Goal: Task Accomplishment & Management: Complete application form

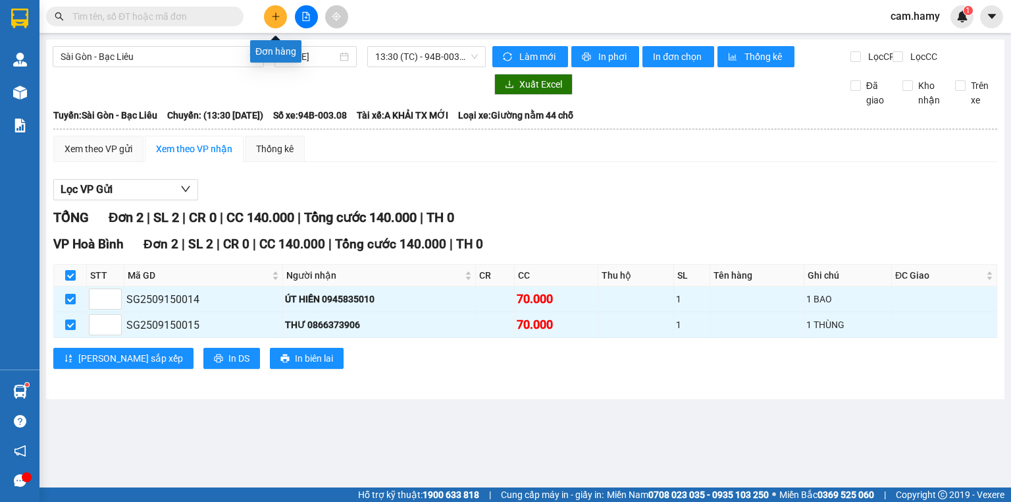
click at [276, 16] on icon "plus" at bounding box center [275, 16] width 9 height 9
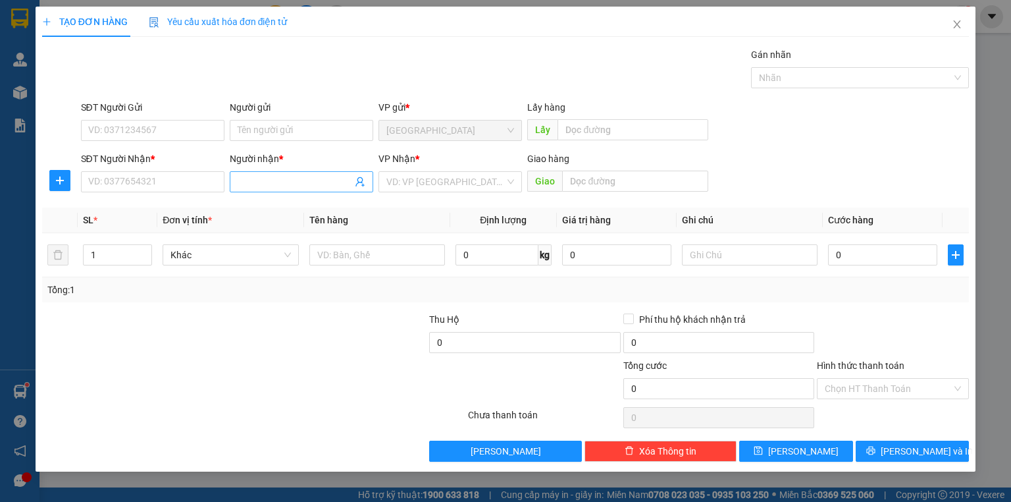
click at [256, 184] on input "Người nhận *" at bounding box center [295, 181] width 115 height 14
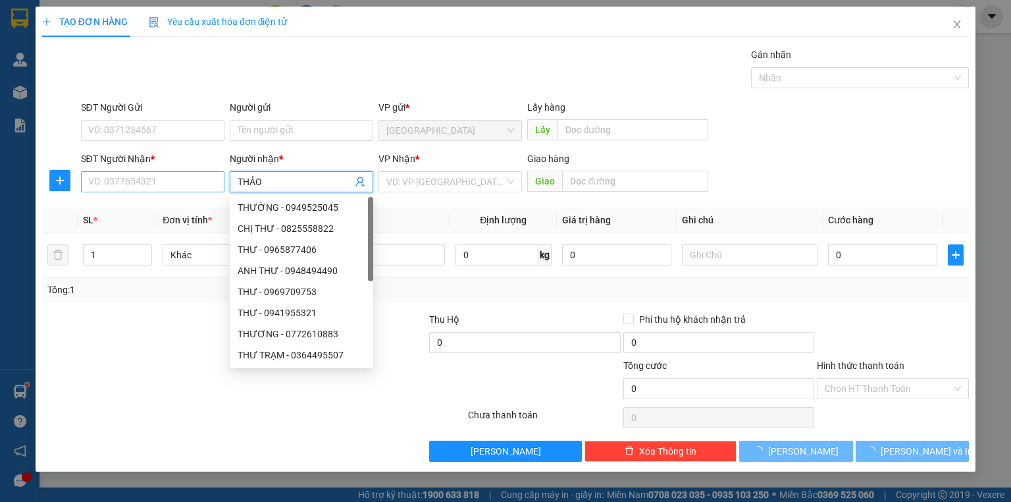
type input "THẢO"
click at [186, 179] on input "SĐT Người Nhận *" at bounding box center [152, 181] width 143 height 21
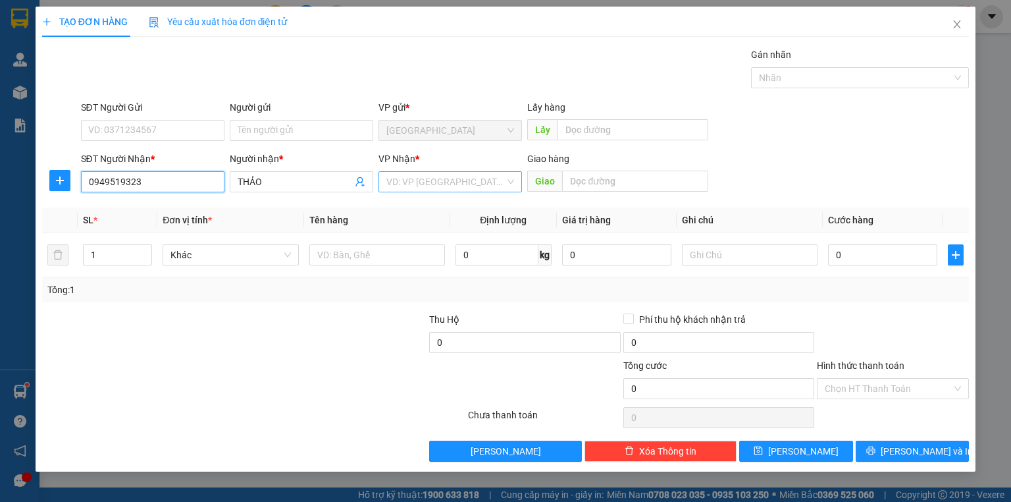
type input "0949519323"
click at [431, 184] on input "search" at bounding box center [445, 182] width 118 height 20
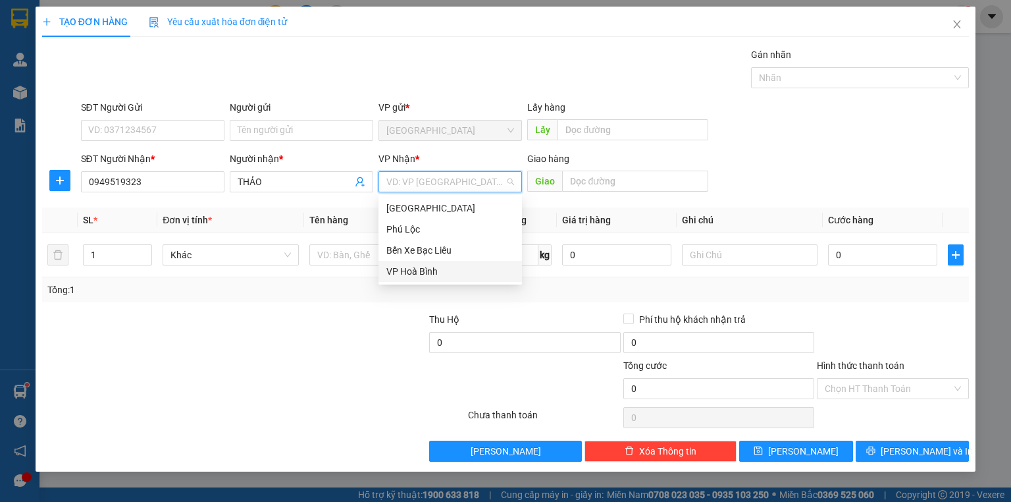
click at [434, 271] on div "VP Hoà Bình" at bounding box center [450, 271] width 128 height 14
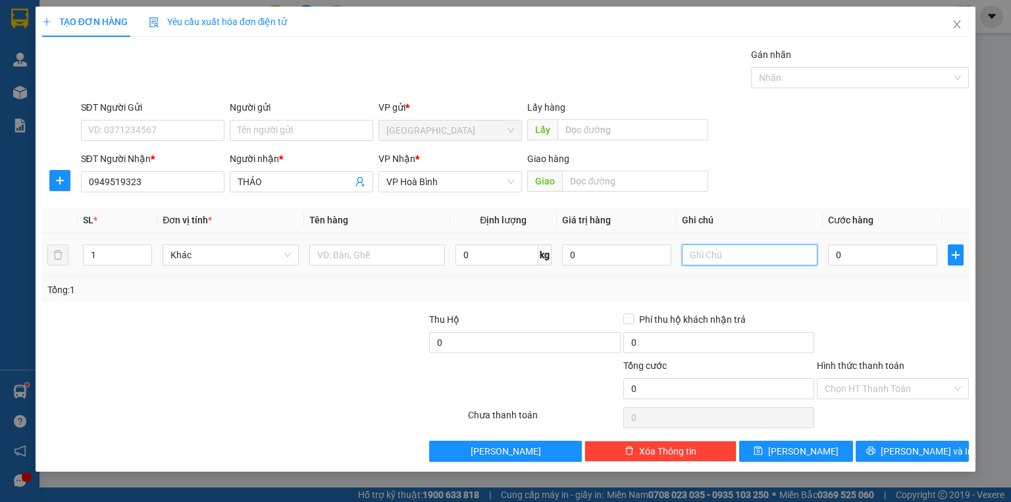
click at [716, 256] on input "text" at bounding box center [750, 254] width 136 height 21
type input "1 XE KHÔNG GIẤY XE CÓ CHÌA KHOÁ"
click at [893, 253] on input "0" at bounding box center [882, 254] width 109 height 21
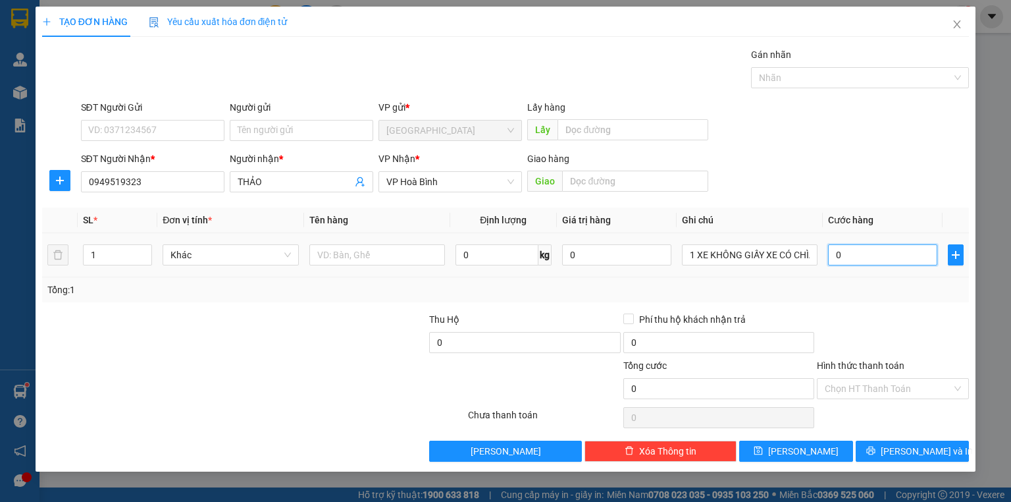
click at [854, 253] on input "0" at bounding box center [882, 254] width 109 height 21
type input "04"
type input "4"
type input "040"
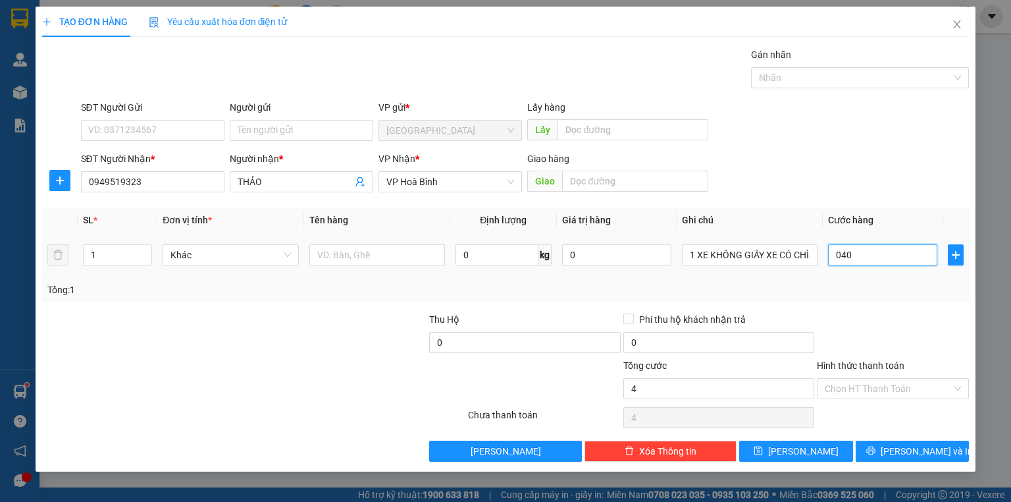
type input "40"
type input "0.400"
type input "400"
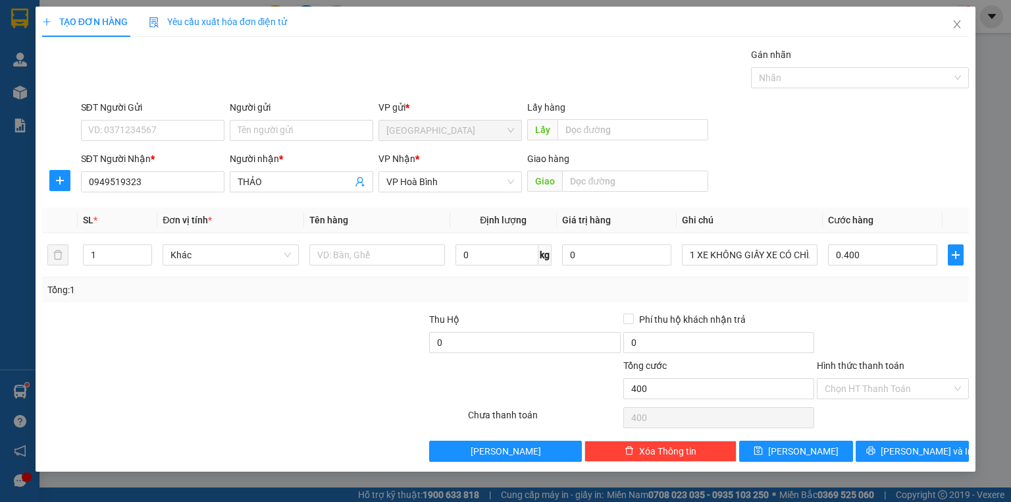
type input "400.000"
click at [852, 305] on div "Transit Pickup Surcharge Ids Transit Deliver Surcharge Ids Transit Deliver Surc…" at bounding box center [505, 254] width 927 height 414
click at [920, 455] on span "[PERSON_NAME] và In" at bounding box center [927, 451] width 92 height 14
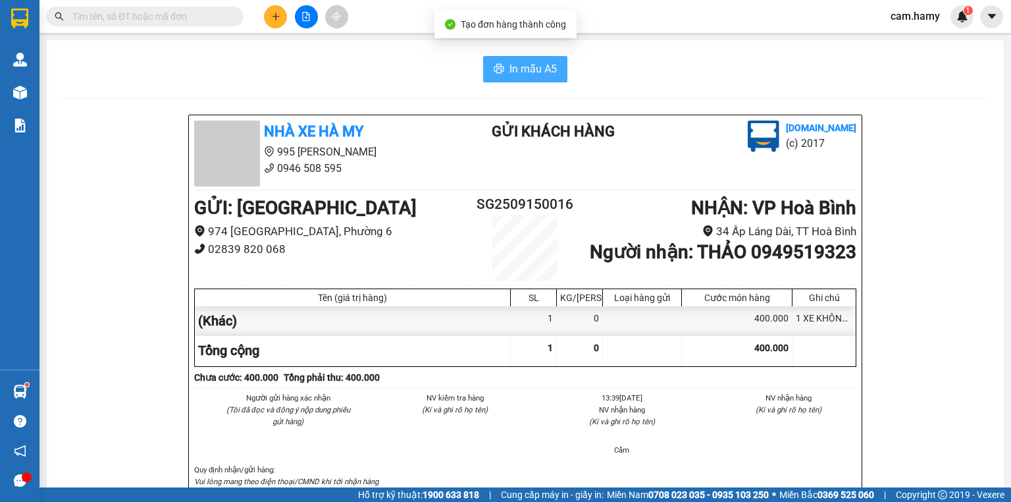
click at [531, 68] on span "In mẫu A5" at bounding box center [532, 69] width 47 height 16
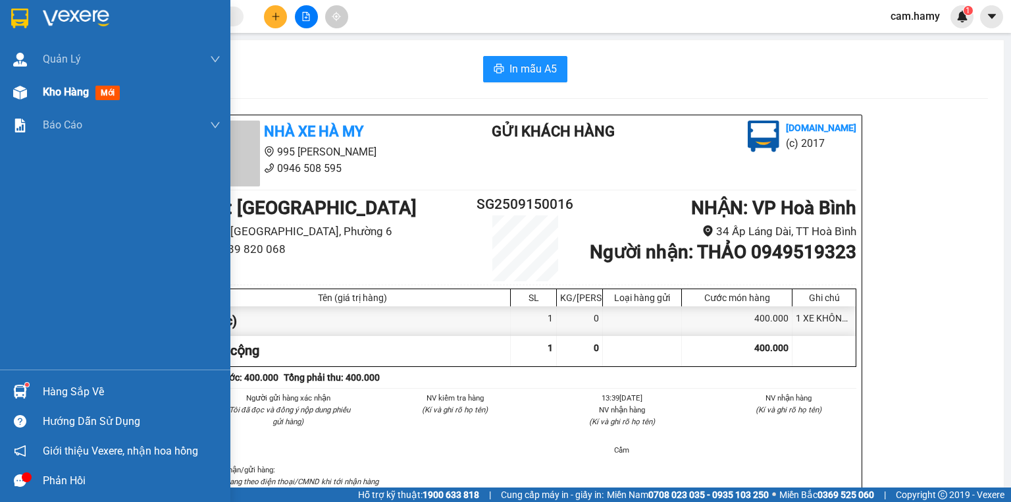
click at [60, 95] on span "Kho hàng" at bounding box center [66, 92] width 46 height 13
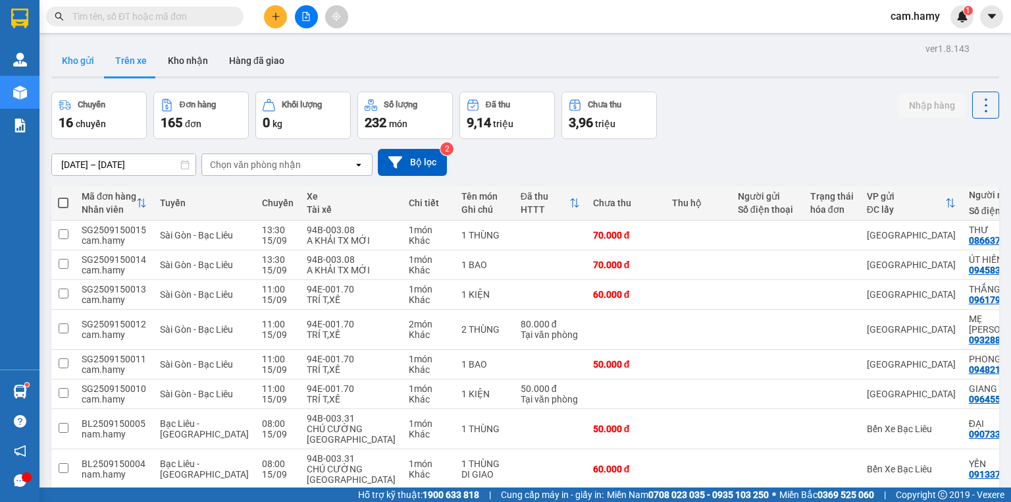
drag, startPoint x: 82, startPoint y: 61, endPoint x: 76, endPoint y: 66, distance: 7.0
click at [82, 62] on button "Kho gửi" at bounding box center [77, 61] width 53 height 32
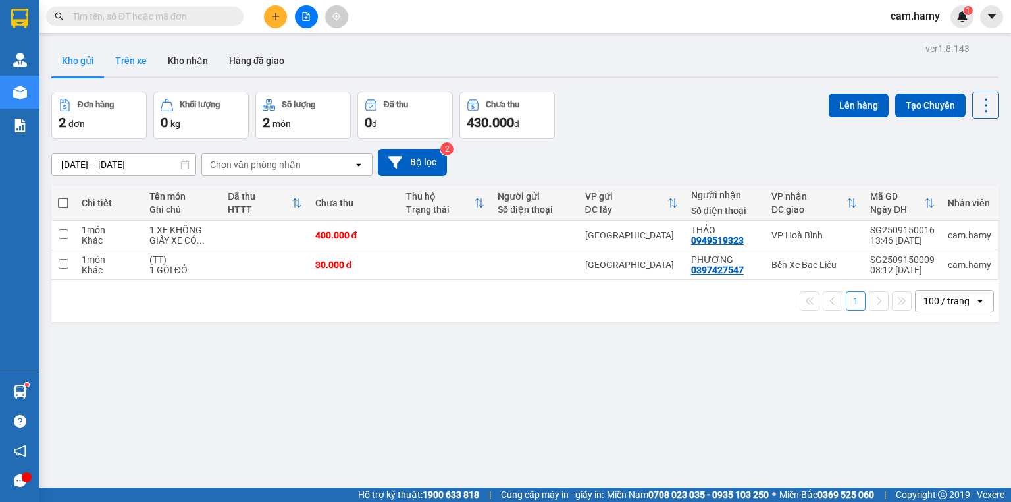
click at [118, 66] on button "Trên xe" at bounding box center [131, 61] width 53 height 32
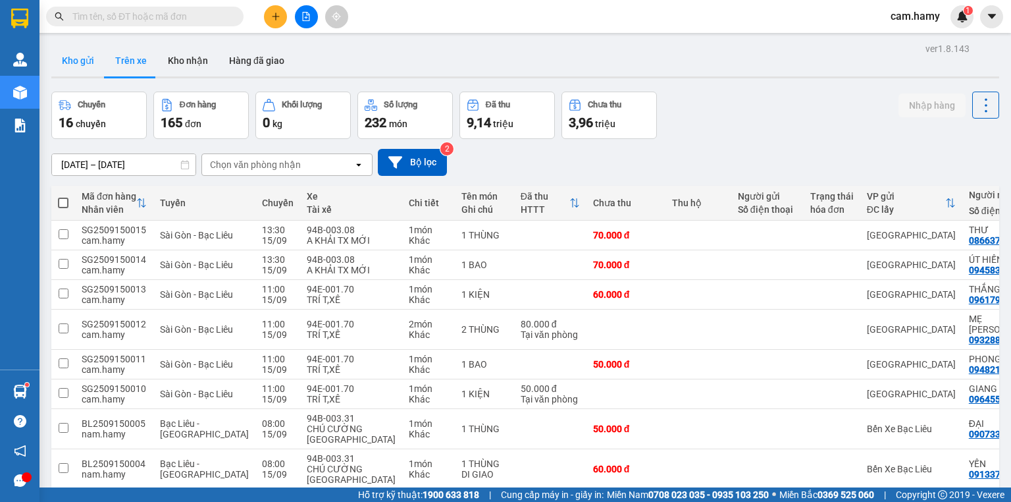
click at [74, 63] on button "Kho gửi" at bounding box center [77, 61] width 53 height 32
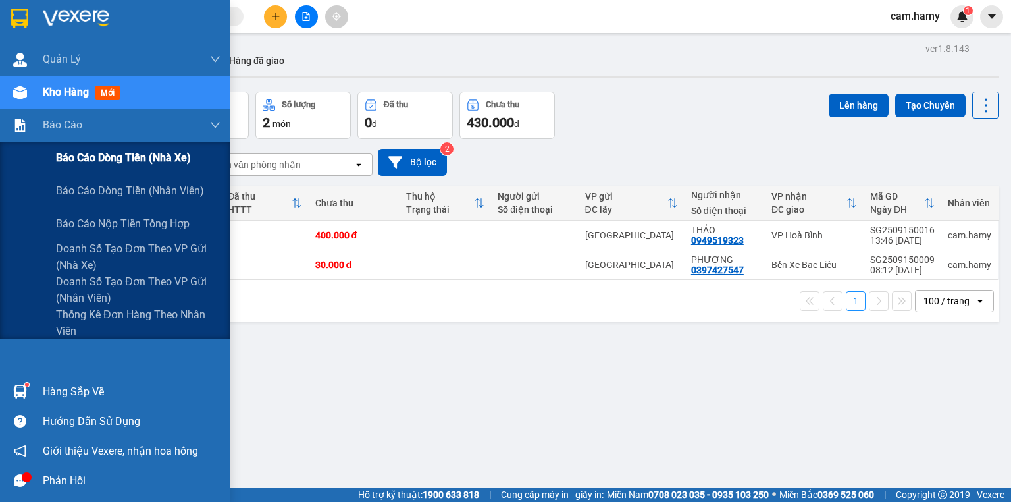
click at [74, 155] on span "Báo cáo dòng tiền (nhà xe)" at bounding box center [123, 157] width 135 height 16
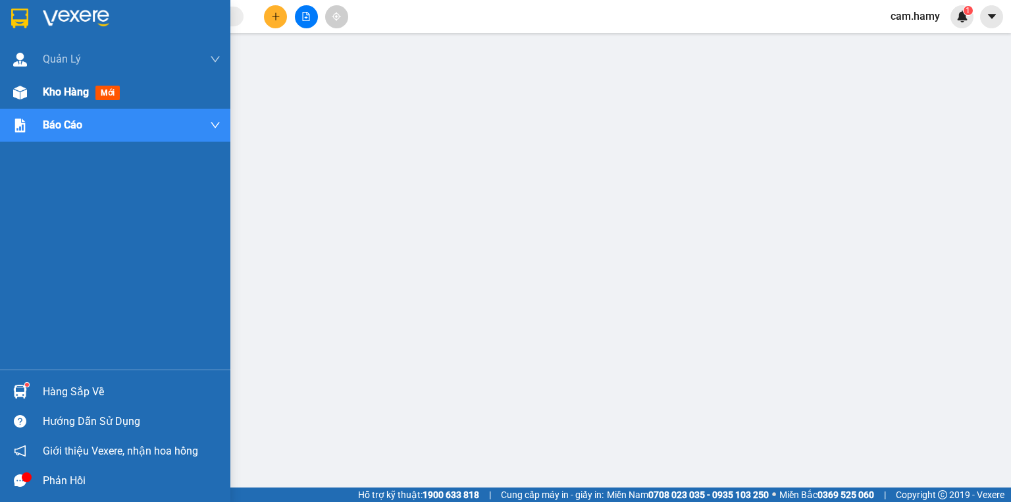
click at [43, 88] on span "Kho hàng" at bounding box center [66, 92] width 46 height 13
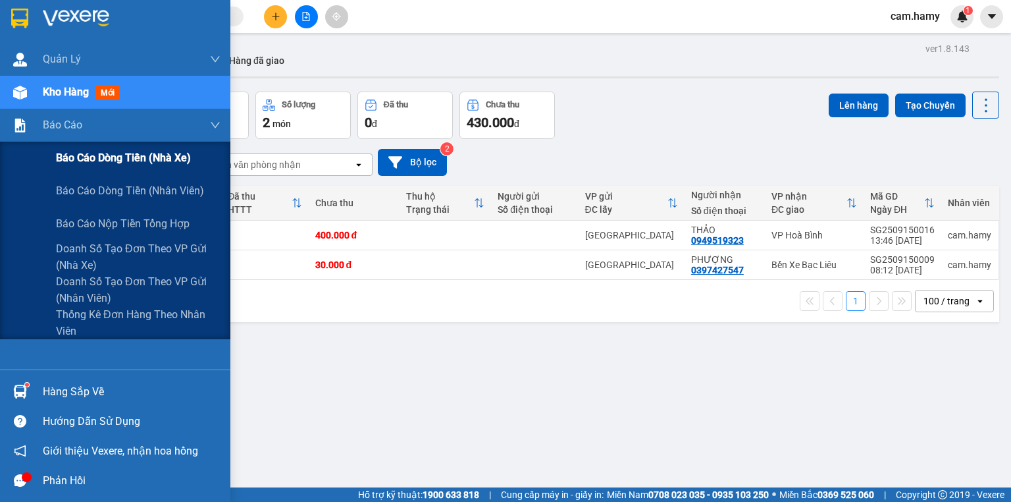
click at [84, 153] on span "Báo cáo dòng tiền (nhà xe)" at bounding box center [123, 157] width 135 height 16
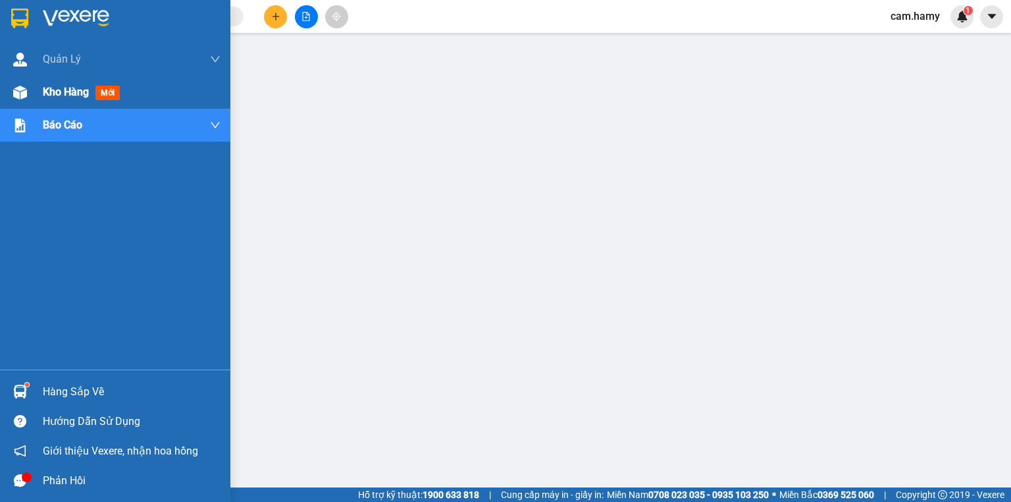
click at [39, 95] on div "Kho hàng mới" at bounding box center [115, 92] width 230 height 33
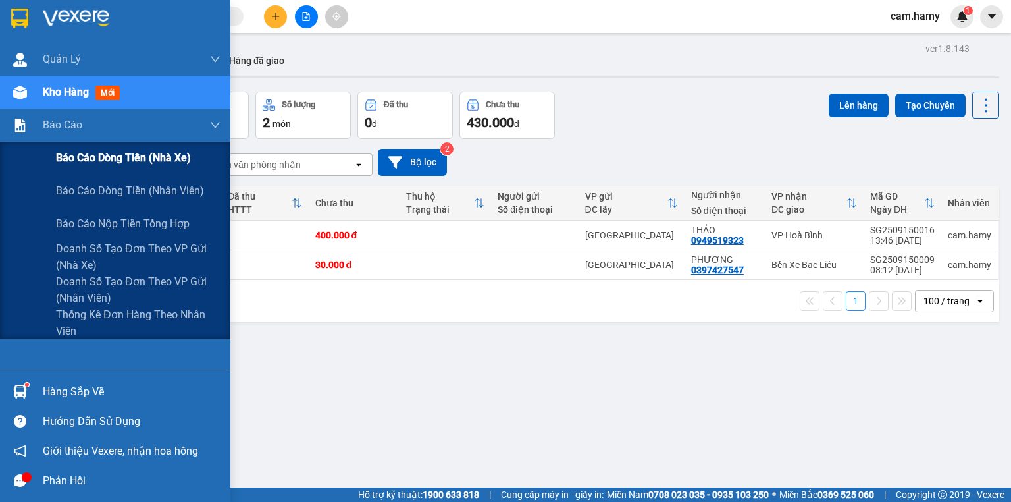
click at [84, 161] on span "Báo cáo dòng tiền (nhà xe)" at bounding box center [123, 157] width 135 height 16
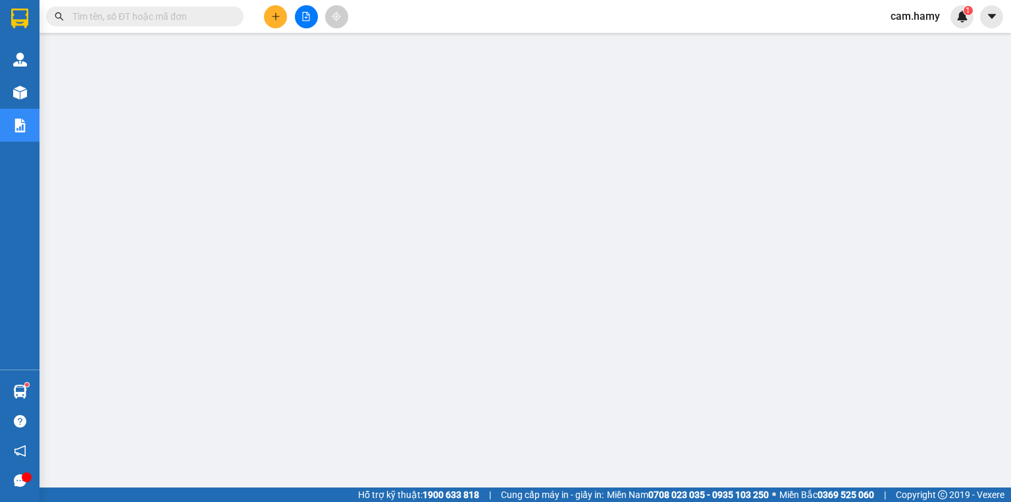
click at [271, 10] on button at bounding box center [275, 16] width 23 height 23
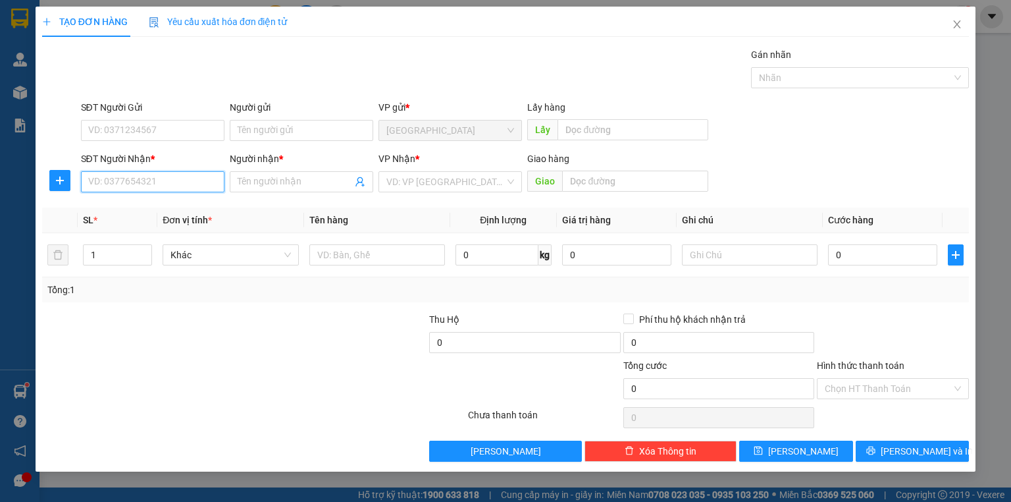
click at [169, 184] on input "SĐT Người Nhận *" at bounding box center [152, 181] width 143 height 21
click at [189, 195] on div "SĐT Người Nhận * VD: 0377654321" at bounding box center [152, 174] width 143 height 46
click at [189, 183] on input "SĐT Người Nhận *" at bounding box center [152, 181] width 143 height 21
type input "0906563523"
click at [134, 132] on input "SĐT Người Gửi" at bounding box center [152, 130] width 143 height 21
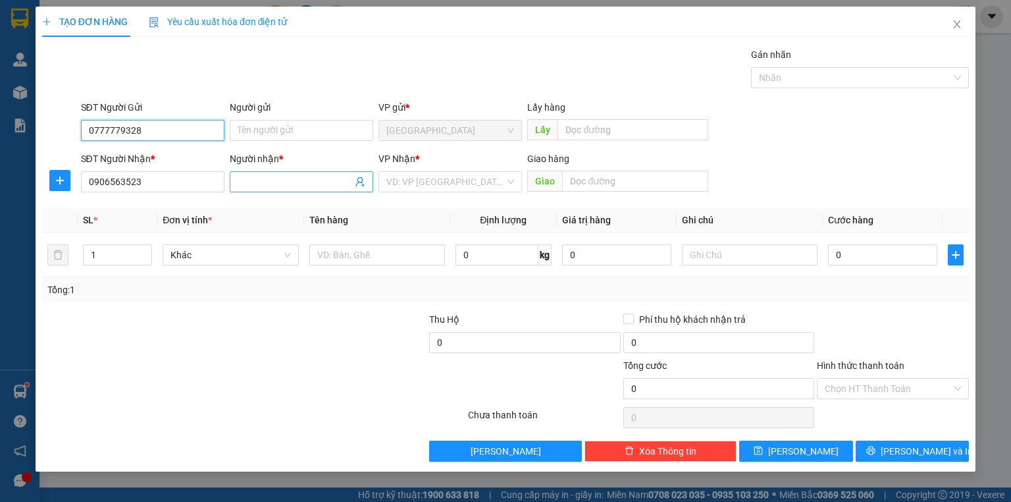
type input "0777779328"
click at [251, 175] on input "Người nhận *" at bounding box center [295, 181] width 115 height 14
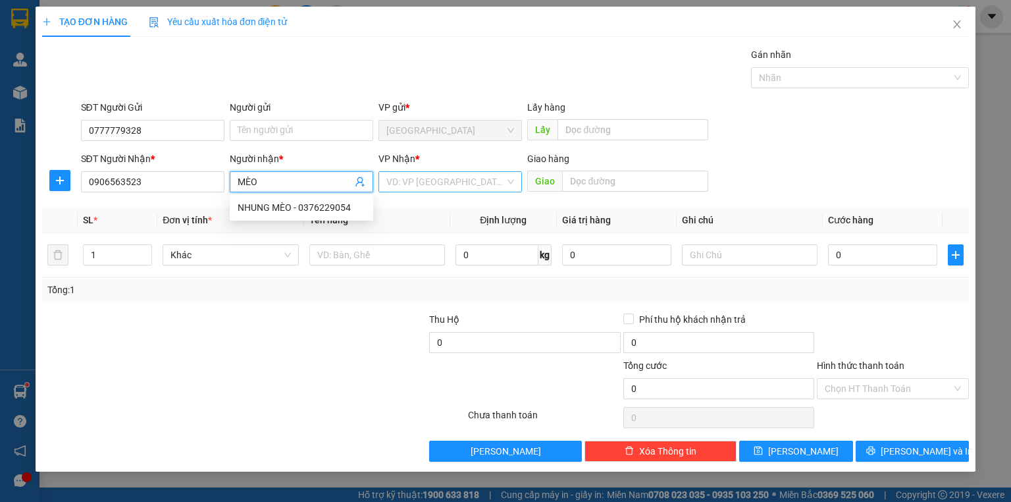
type input "MÈO"
click at [463, 172] on input "search" at bounding box center [445, 182] width 118 height 20
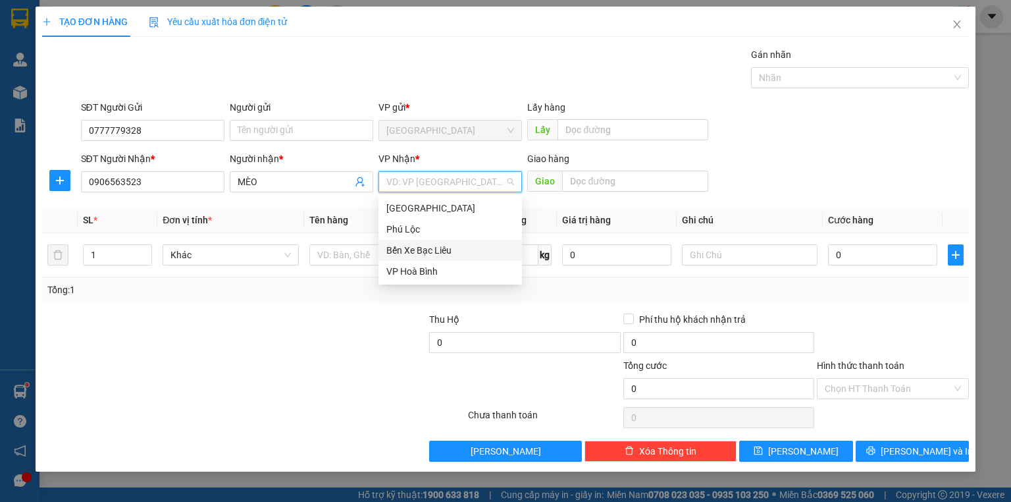
click at [440, 243] on div "Bến Xe Bạc Liêu" at bounding box center [450, 250] width 128 height 14
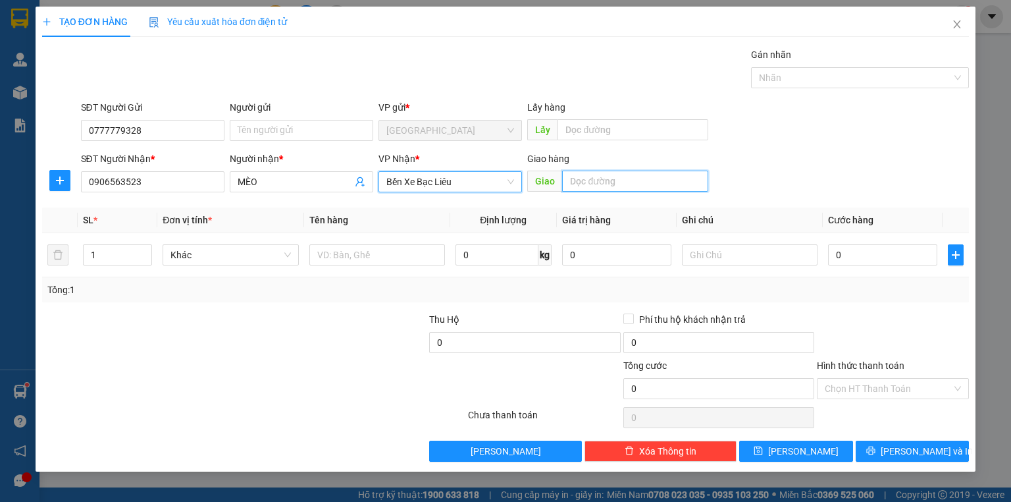
click at [619, 186] on input "text" at bounding box center [635, 180] width 146 height 21
type input "HẬU GIANG"
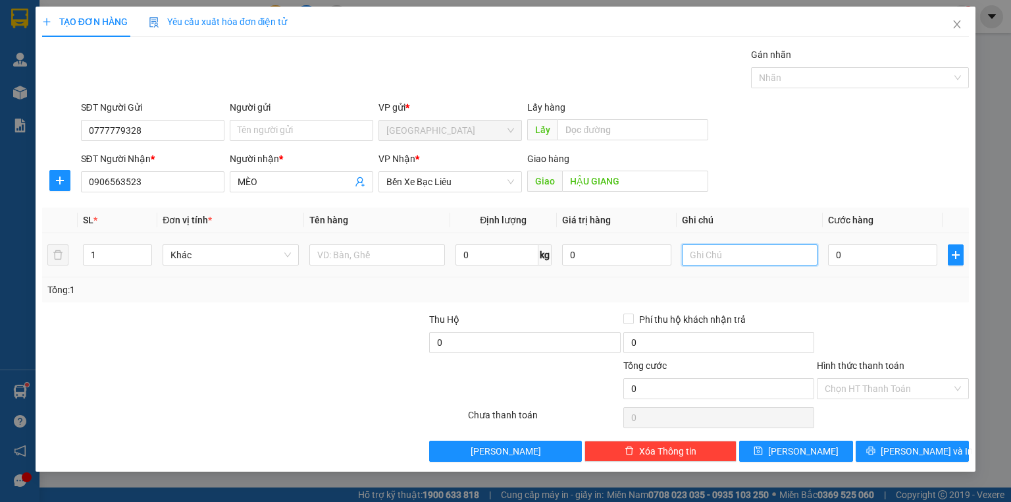
click at [735, 246] on input "text" at bounding box center [750, 254] width 136 height 21
type input "1 BAO GẠO"
click at [885, 252] on input "0" at bounding box center [882, 254] width 109 height 21
type input "7"
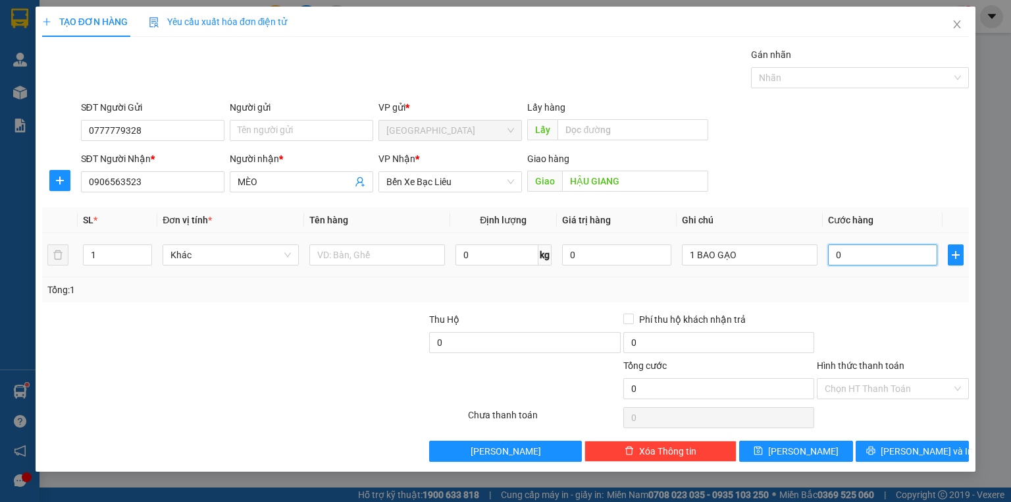
type input "7"
type input "70"
type input "70.000"
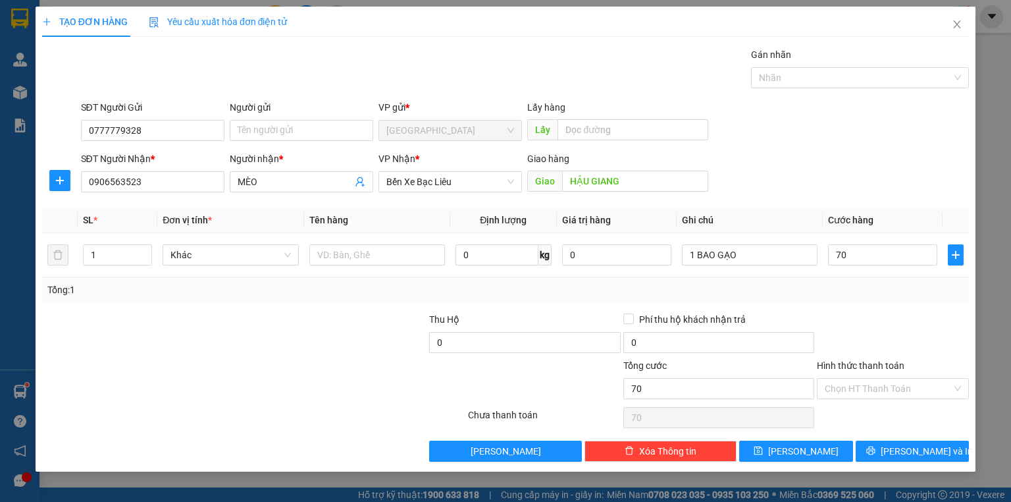
type input "70.000"
click at [827, 319] on div at bounding box center [893, 335] width 155 height 46
click at [891, 386] on input "Hình thức thanh toán" at bounding box center [888, 388] width 127 height 20
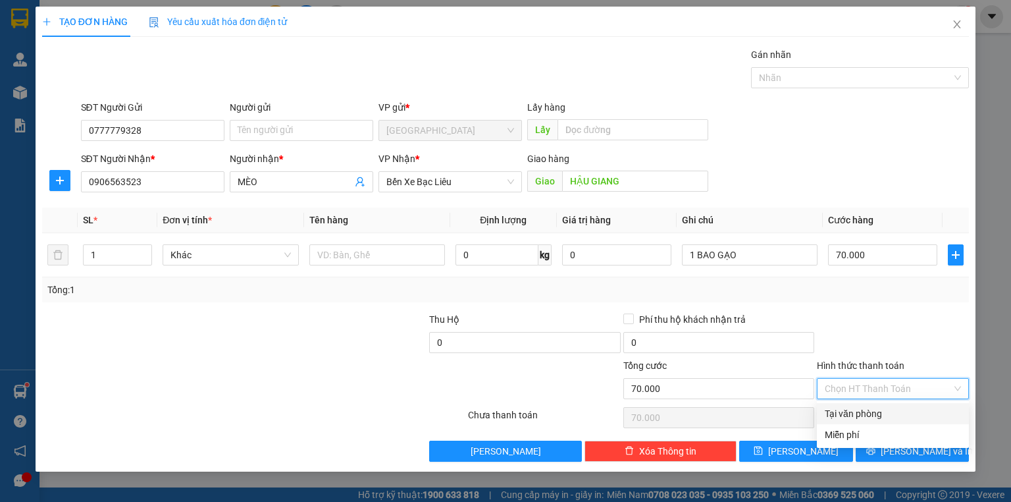
click at [874, 411] on div "Tại văn phòng" at bounding box center [893, 413] width 136 height 14
type input "0"
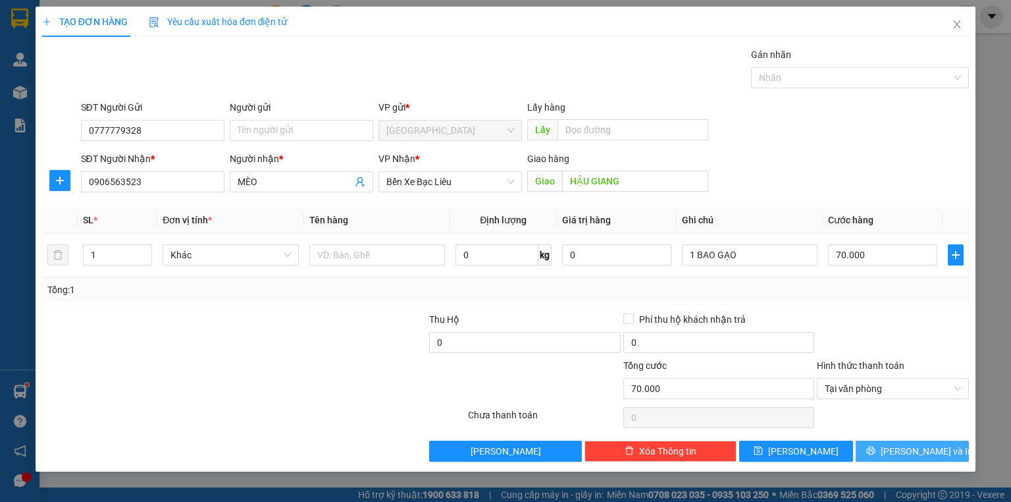
click at [906, 450] on span "[PERSON_NAME] và In" at bounding box center [927, 451] width 92 height 14
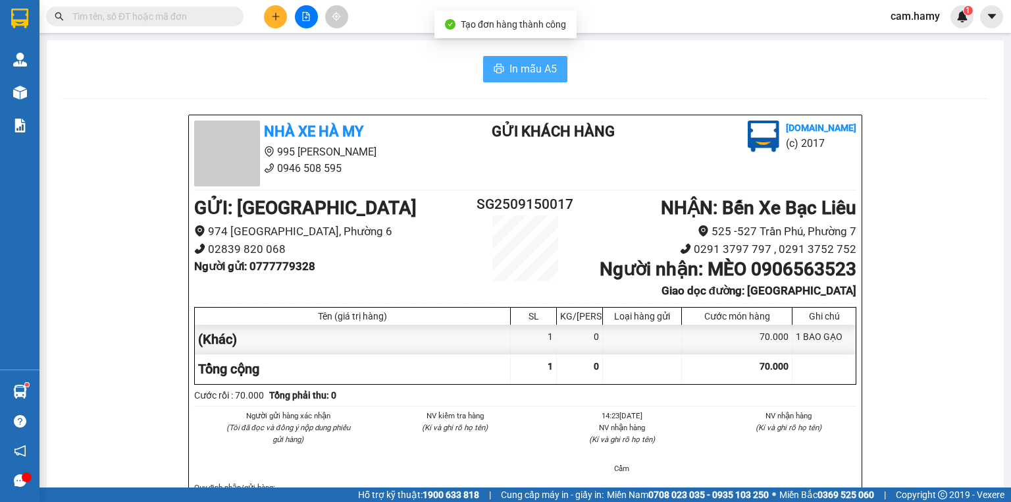
click at [542, 78] on button "In mẫu A5" at bounding box center [525, 69] width 84 height 26
click at [273, 26] on button at bounding box center [275, 16] width 23 height 23
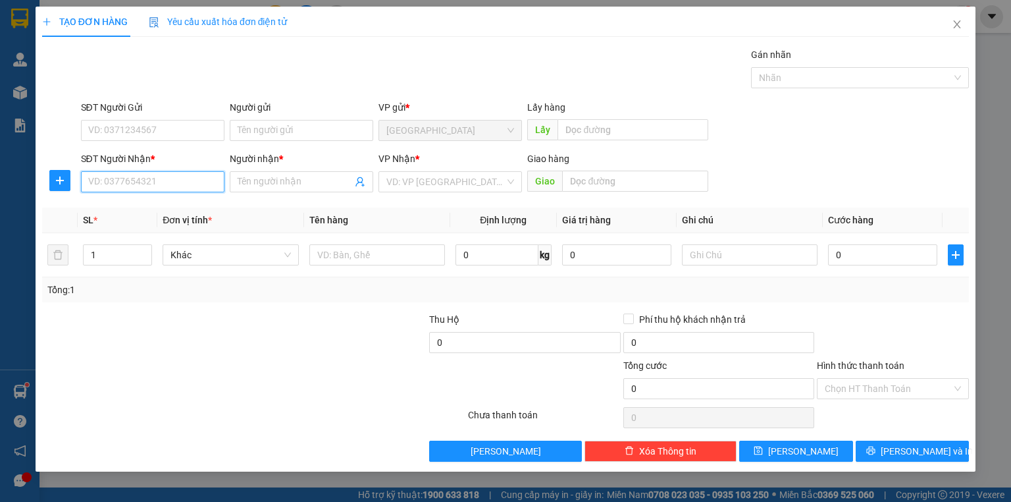
click at [105, 176] on input "SĐT Người Nhận *" at bounding box center [152, 181] width 143 height 21
click at [113, 170] on div "SĐT Người Nhận *" at bounding box center [152, 161] width 143 height 20
click at [153, 174] on input "SĐT Người Nhận *" at bounding box center [152, 181] width 143 height 21
type input "0949629103"
click at [170, 208] on div "0949629103 - TRIỆU" at bounding box center [153, 207] width 128 height 14
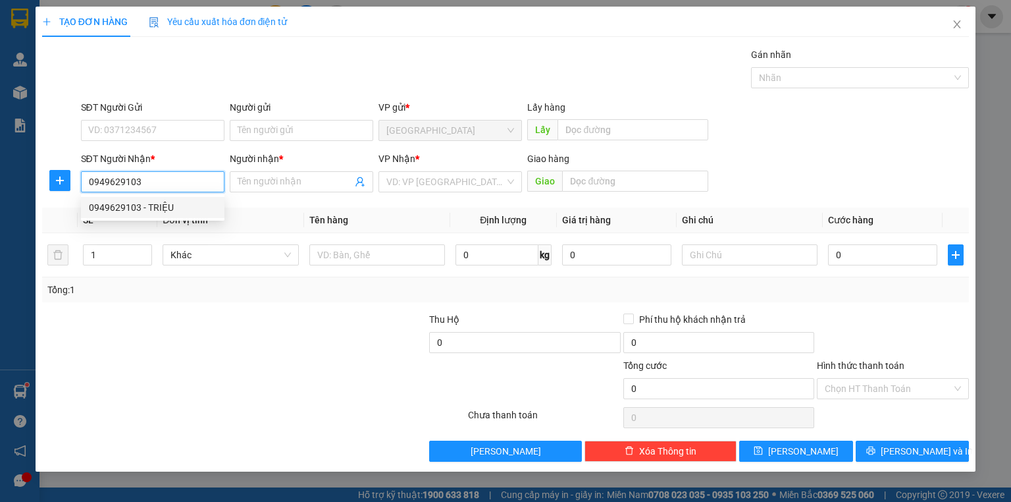
type input "TRIỆU"
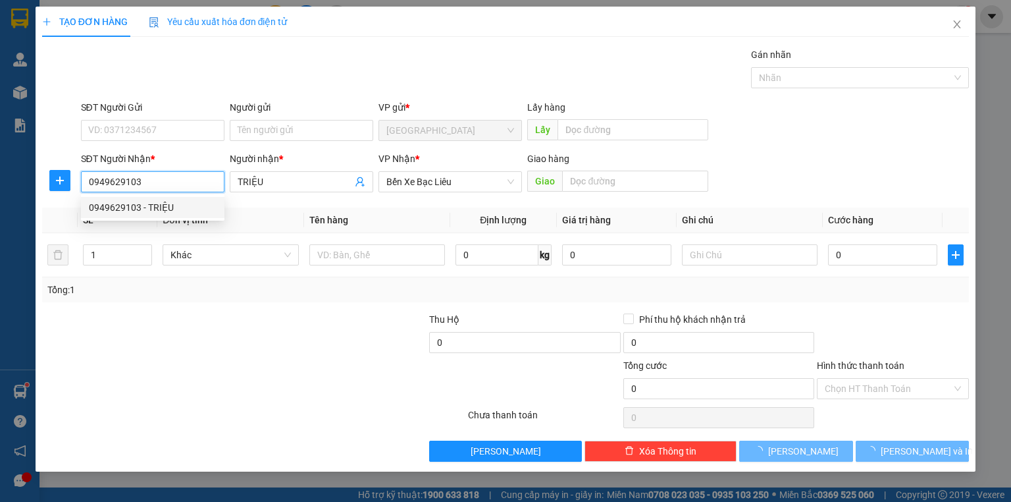
type input "30.000"
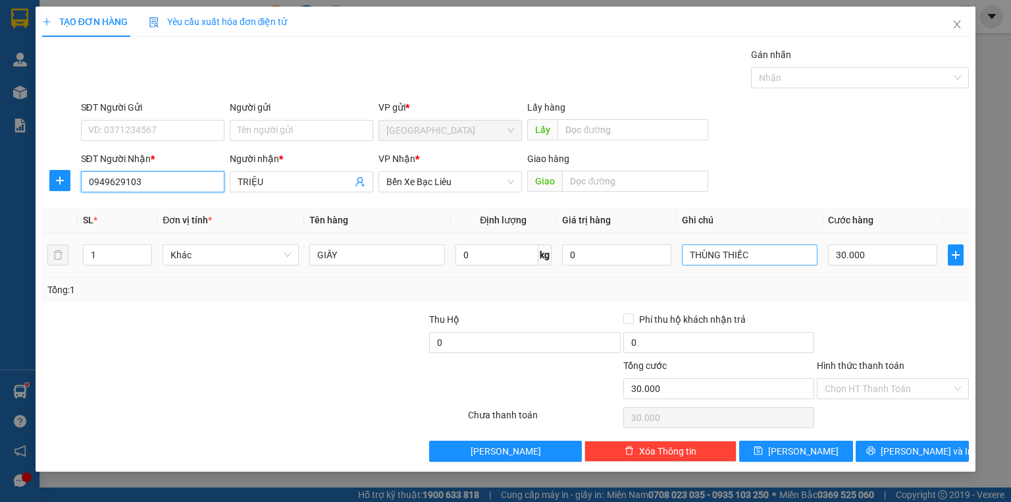
type input "0949629103"
click at [761, 260] on input "THÙNG THIẾC" at bounding box center [750, 254] width 136 height 21
click at [688, 253] on input "THÙNG" at bounding box center [750, 254] width 136 height 21
type input "1 THÙNG"
click at [430, 228] on th "Tên hàng" at bounding box center [377, 220] width 146 height 26
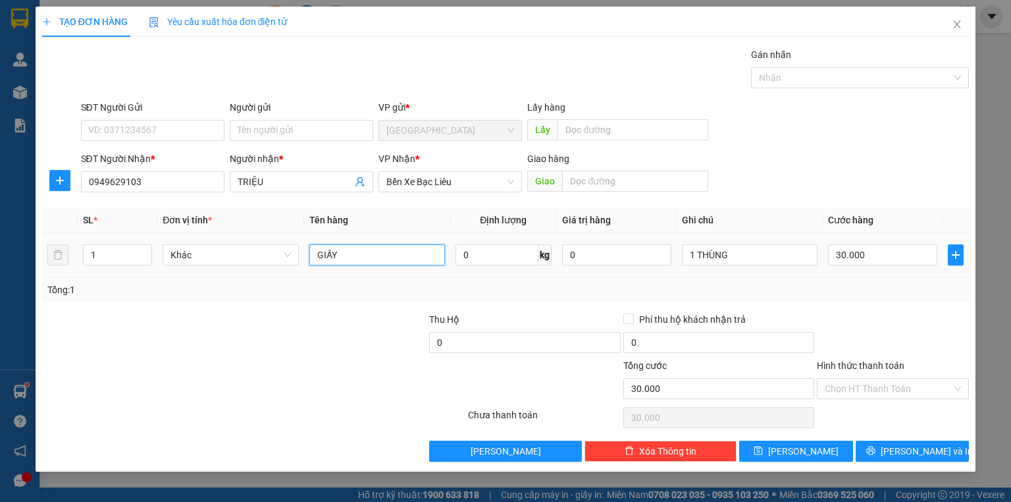
click at [424, 255] on input "GIẤY" at bounding box center [377, 254] width 136 height 21
click at [852, 261] on input "30.000" at bounding box center [882, 254] width 109 height 21
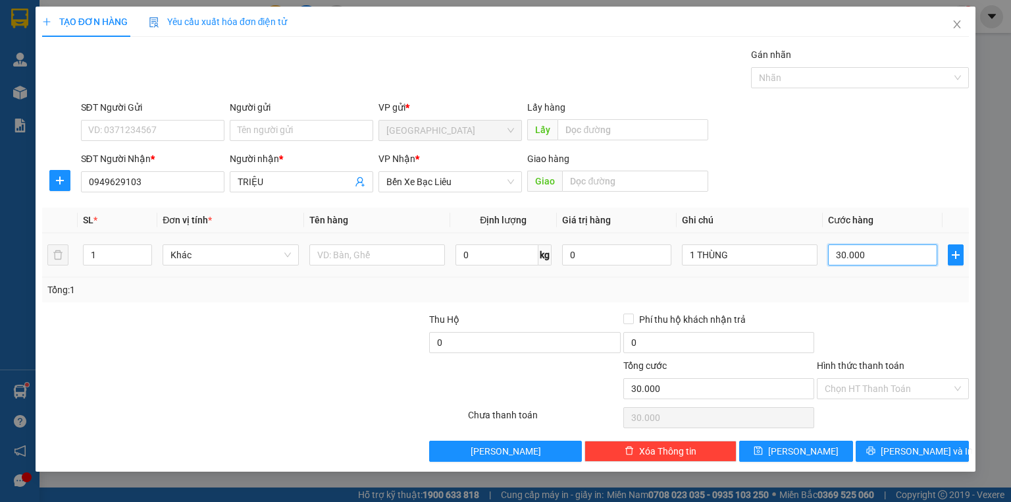
type input "5"
type input "50"
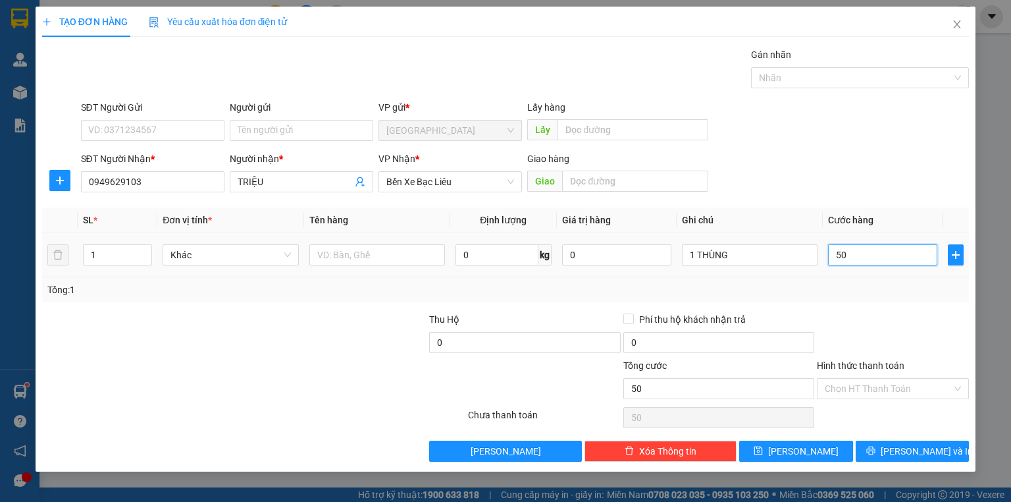
type input "50"
type input "50.000"
click at [820, 290] on div "Tổng: 1" at bounding box center [505, 289] width 916 height 14
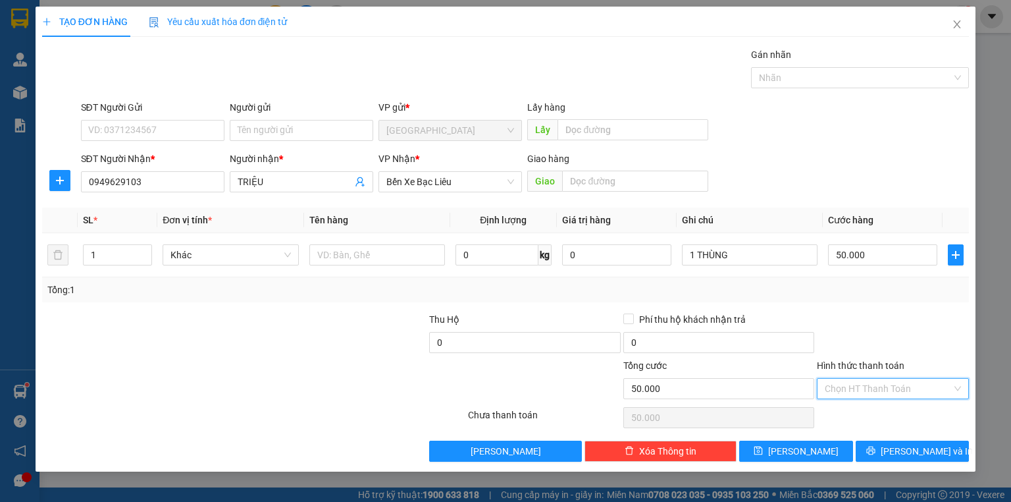
click at [869, 382] on input "Hình thức thanh toán" at bounding box center [888, 388] width 127 height 20
click at [874, 413] on div "Tại văn phòng" at bounding box center [893, 413] width 136 height 14
type input "0"
click at [916, 450] on span "[PERSON_NAME] và In" at bounding box center [927, 451] width 92 height 14
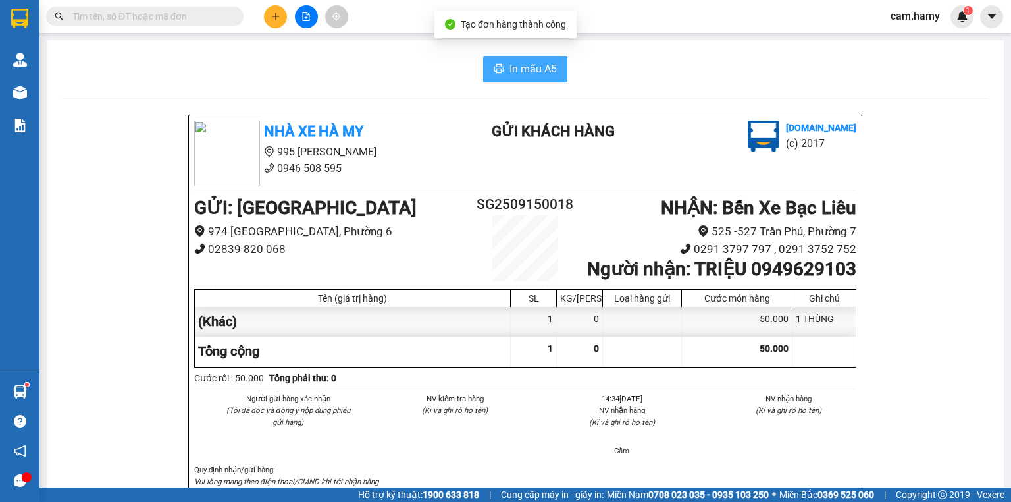
click at [521, 65] on span "In mẫu A5" at bounding box center [532, 69] width 47 height 16
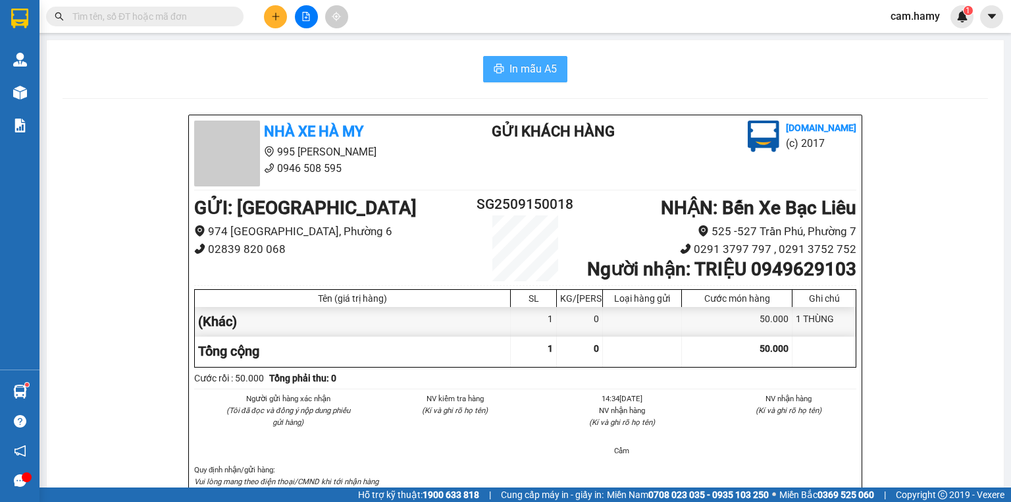
click at [554, 65] on button "In mẫu A5" at bounding box center [525, 69] width 84 height 26
click at [278, 14] on icon "plus" at bounding box center [275, 16] width 9 height 9
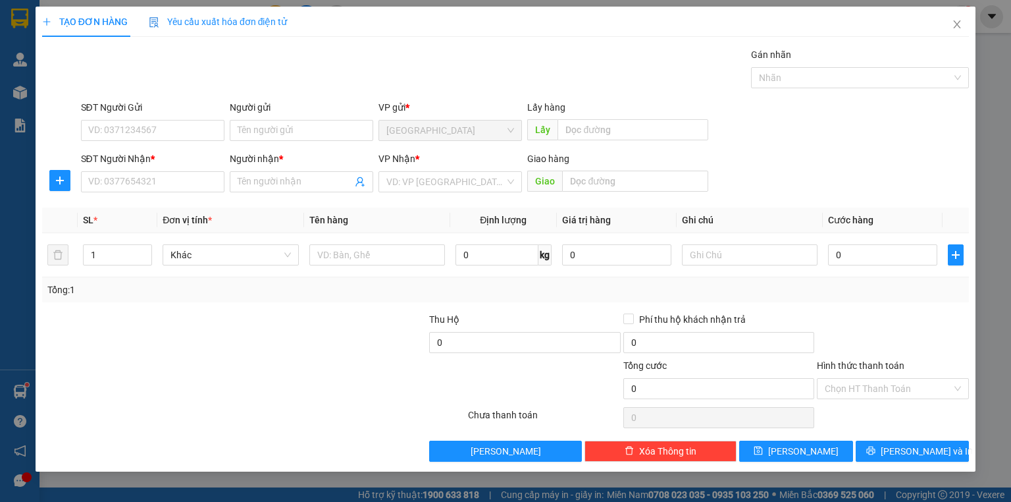
click at [146, 195] on div "SĐT Người Nhận * VD: 0377654321" at bounding box center [152, 174] width 143 height 46
click at [145, 184] on input "SĐT Người Nhận *" at bounding box center [152, 181] width 143 height 21
click at [155, 203] on div "0396438468 - CHÚ SUA" at bounding box center [153, 207] width 128 height 14
type input "0396438468"
type input "CHÚ SUA"
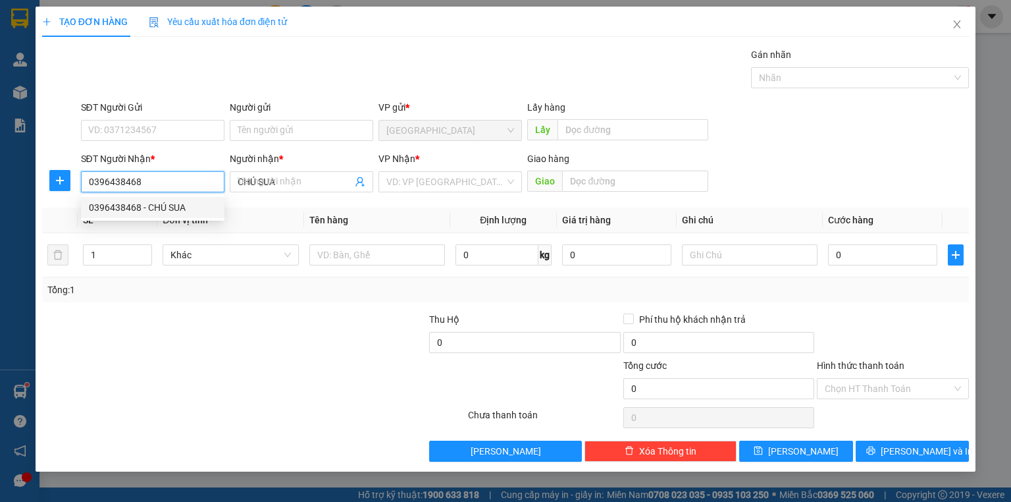
type input "100.000"
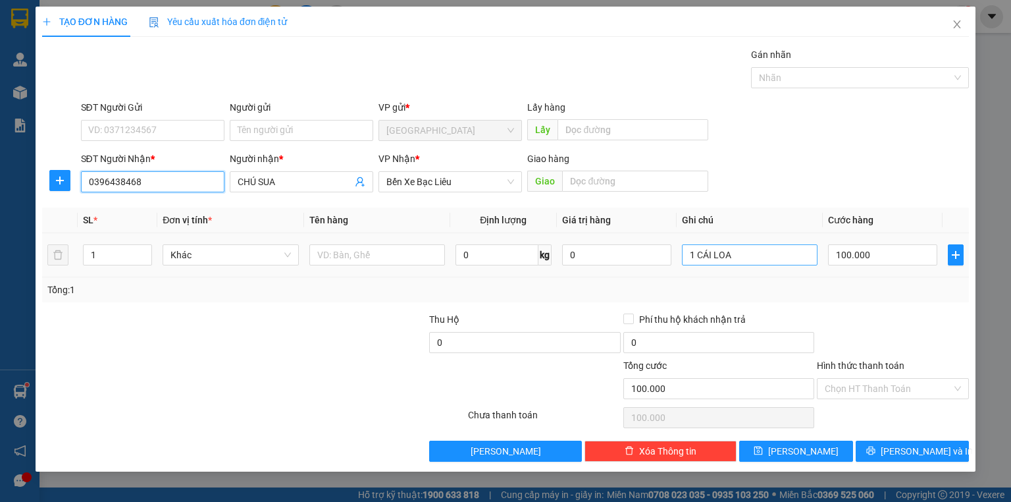
type input "0396438468"
click at [732, 260] on input "1 CÁI LOA" at bounding box center [750, 254] width 136 height 21
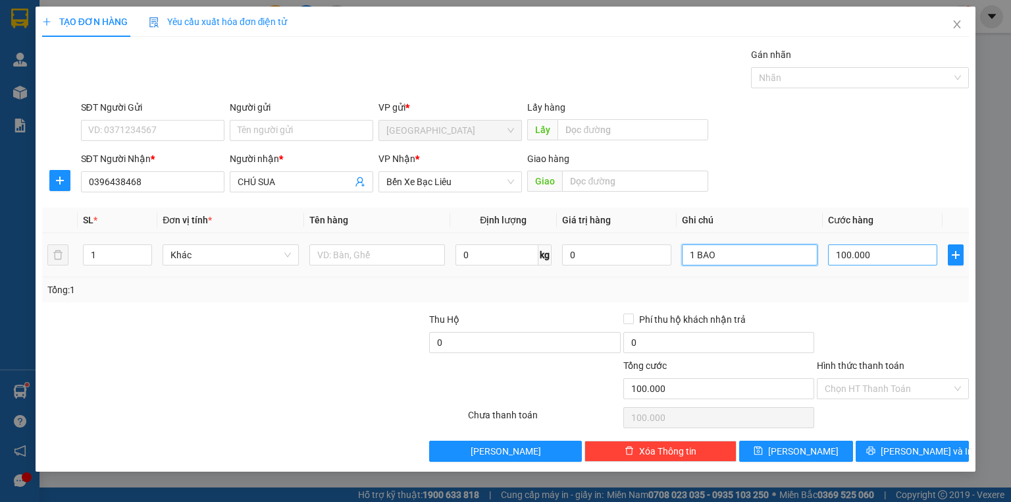
type input "1 BAO"
click at [892, 261] on input "100.000" at bounding box center [882, 254] width 109 height 21
type input "5"
type input "50"
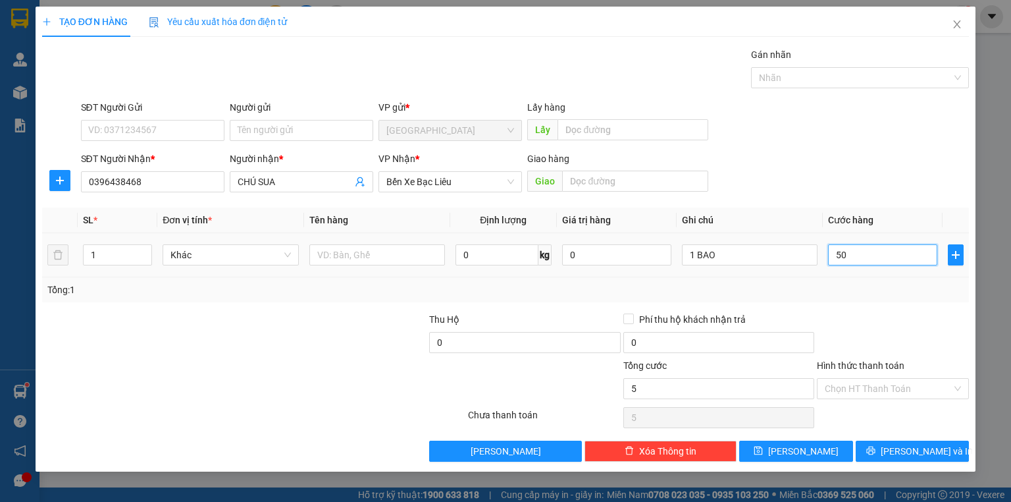
type input "50"
type input "50.000"
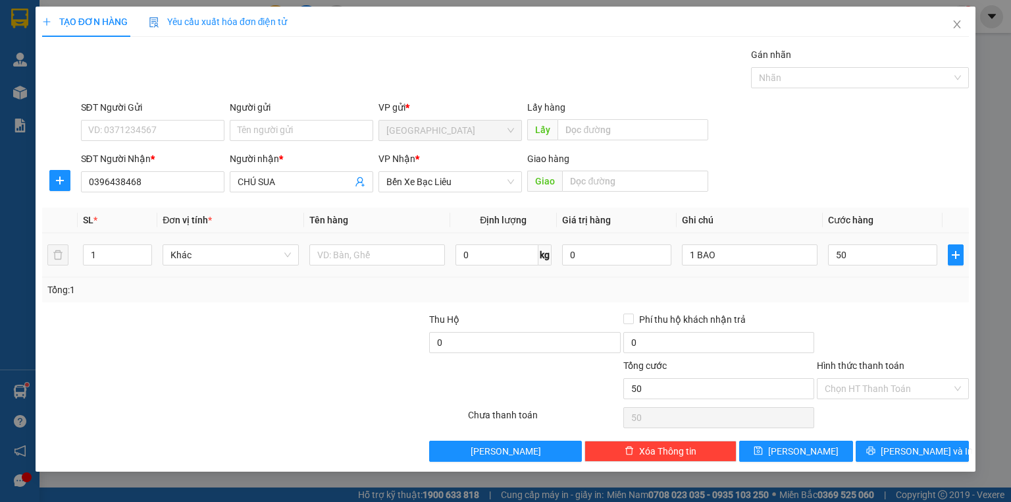
type input "50.000"
drag, startPoint x: 888, startPoint y: 329, endPoint x: 905, endPoint y: 340, distance: 20.1
click at [888, 330] on div at bounding box center [893, 335] width 155 height 46
click at [868, 379] on input "Hình thức thanh toán" at bounding box center [888, 388] width 127 height 20
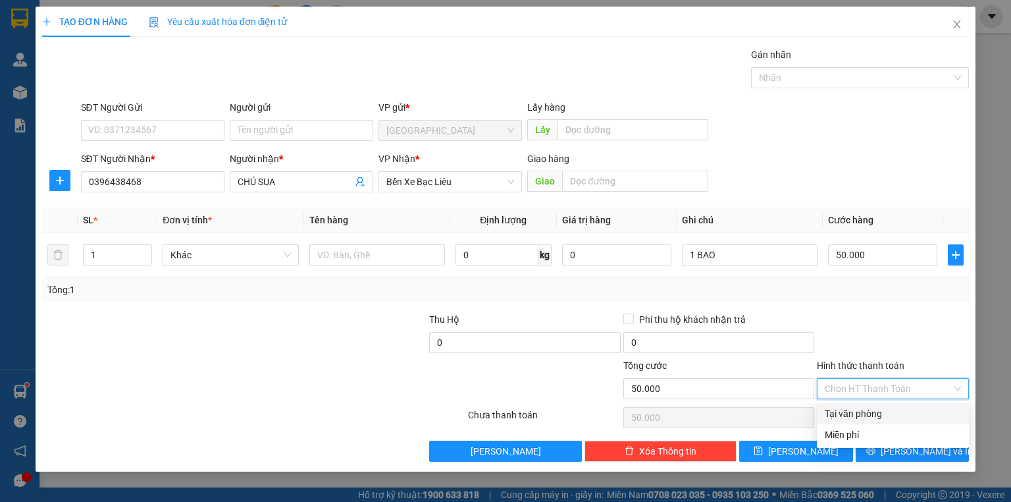
click at [875, 414] on div "Tại văn phòng" at bounding box center [893, 413] width 136 height 14
type input "0"
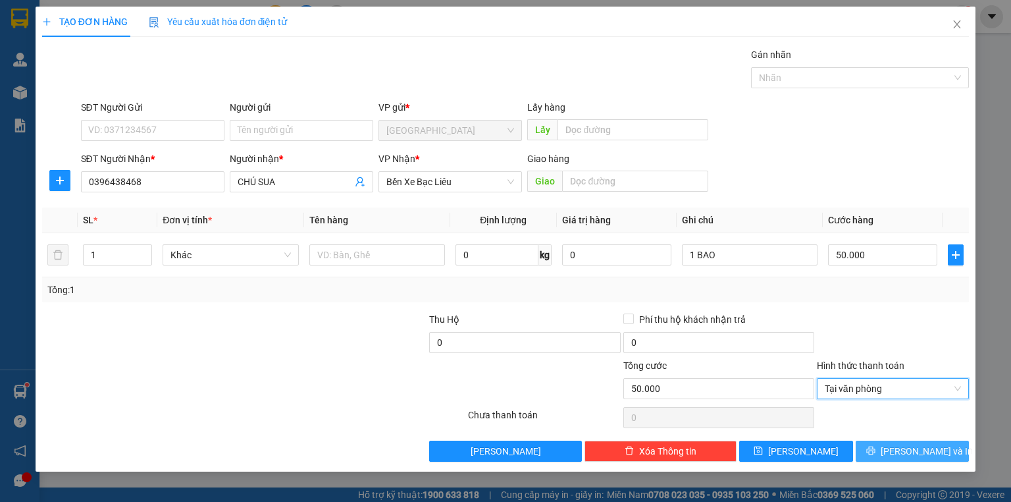
click at [903, 453] on span "[PERSON_NAME] và In" at bounding box center [927, 451] width 92 height 14
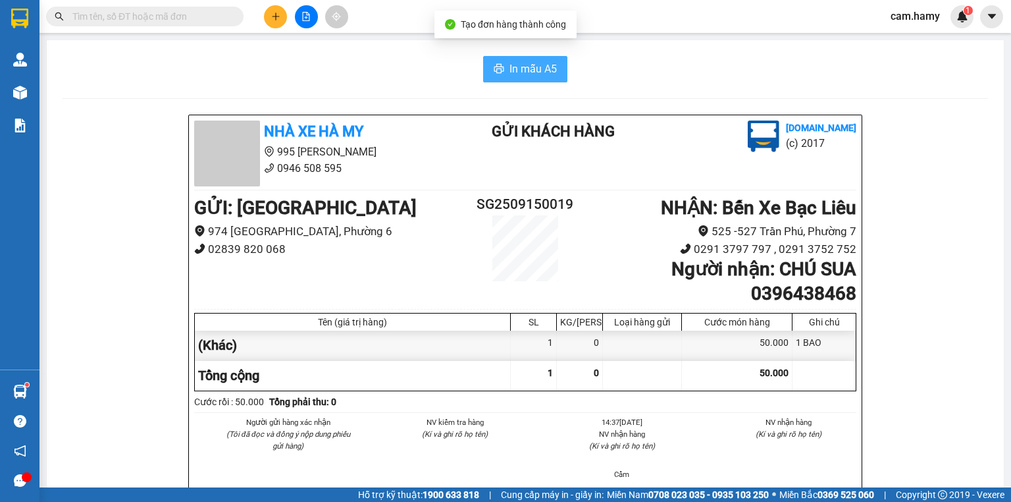
click at [521, 71] on span "In mẫu A5" at bounding box center [532, 69] width 47 height 16
click at [534, 74] on span "In mẫu A5" at bounding box center [532, 69] width 47 height 16
click at [270, 13] on button at bounding box center [275, 16] width 23 height 23
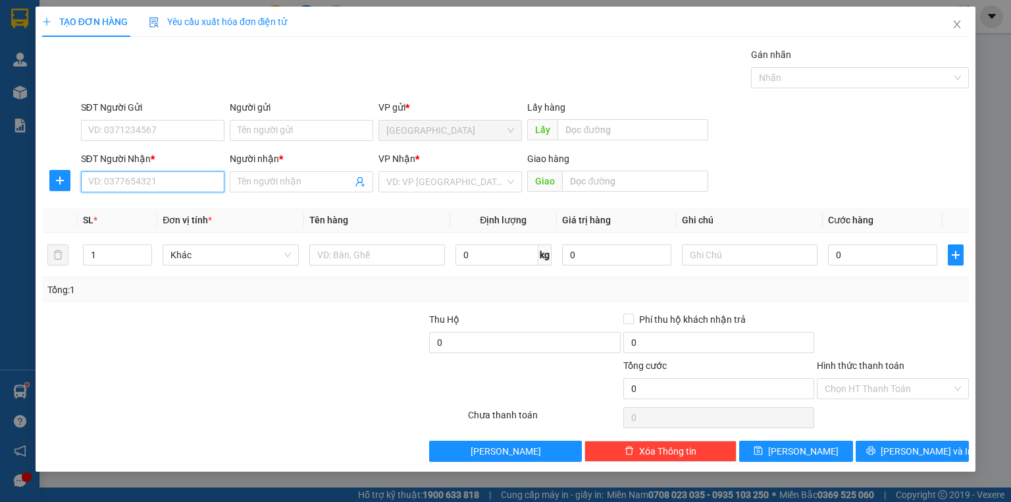
click at [171, 184] on input "SĐT Người Nhận *" at bounding box center [152, 181] width 143 height 21
click at [170, 184] on input "SĐT Người Nhận *" at bounding box center [152, 181] width 143 height 21
click at [172, 184] on input "SĐT Người Nhận *" at bounding box center [152, 181] width 143 height 21
type input "0917117488"
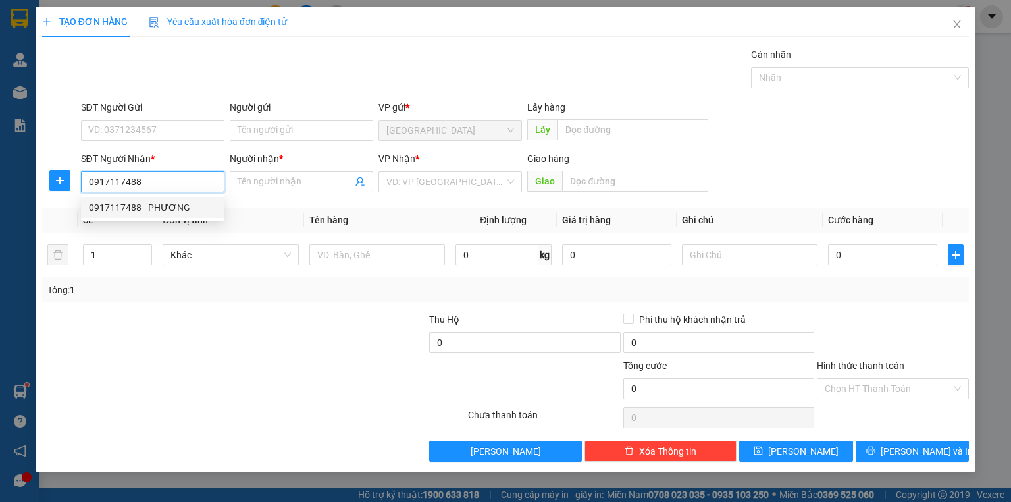
click at [162, 205] on div "0917117488 - PHƯƠNG" at bounding box center [153, 207] width 128 height 14
type input "PHƯƠNG"
type input "30.000"
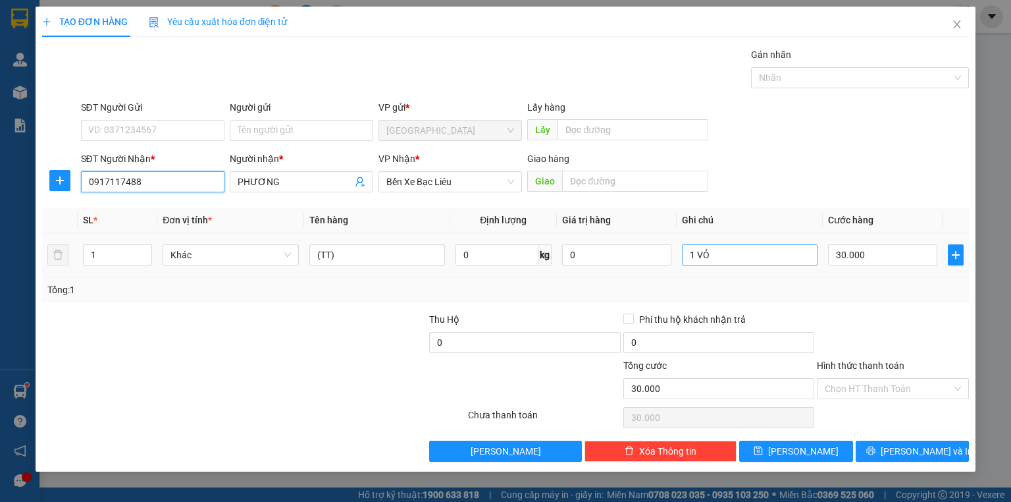
type input "0917117488"
click at [787, 258] on input "1 VỎ" at bounding box center [750, 254] width 136 height 21
type input "1 BỌC"
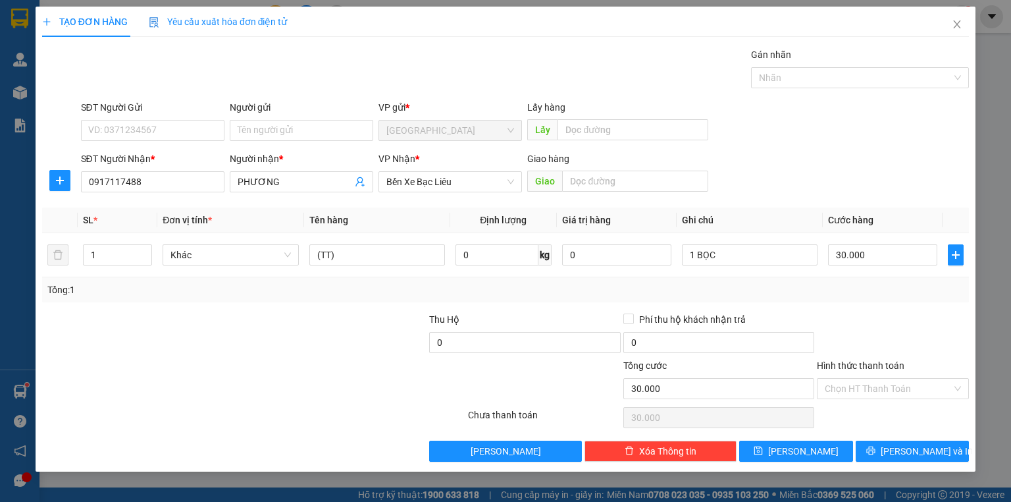
click at [857, 291] on div "Tổng: 1" at bounding box center [505, 289] width 916 height 14
click at [850, 279] on div "Tổng: 1" at bounding box center [505, 289] width 927 height 25
drag, startPoint x: 864, startPoint y: 377, endPoint x: 864, endPoint y: 394, distance: 17.1
click at [864, 378] on input "Hình thức thanh toán" at bounding box center [888, 388] width 127 height 20
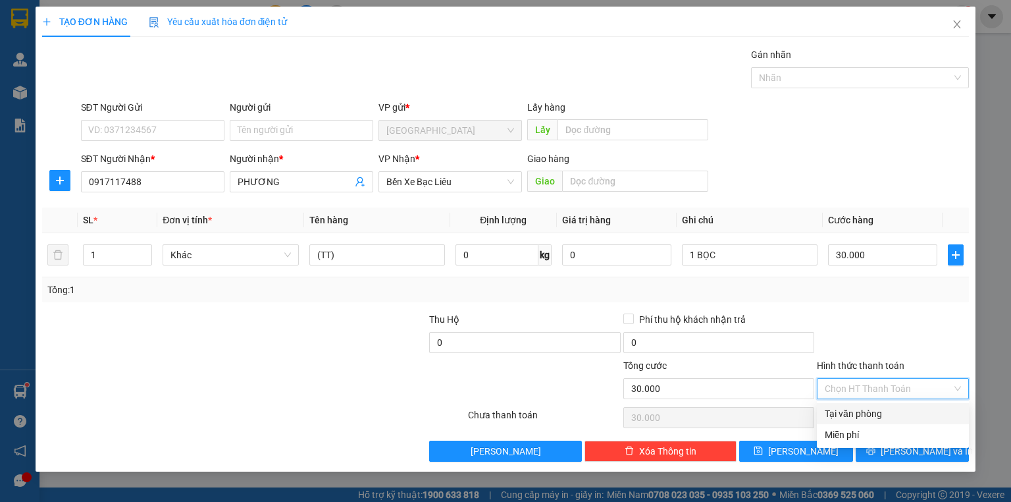
drag, startPoint x: 866, startPoint y: 408, endPoint x: 896, endPoint y: 428, distance: 35.6
click at [866, 408] on div "Tại văn phòng" at bounding box center [893, 413] width 136 height 14
type input "0"
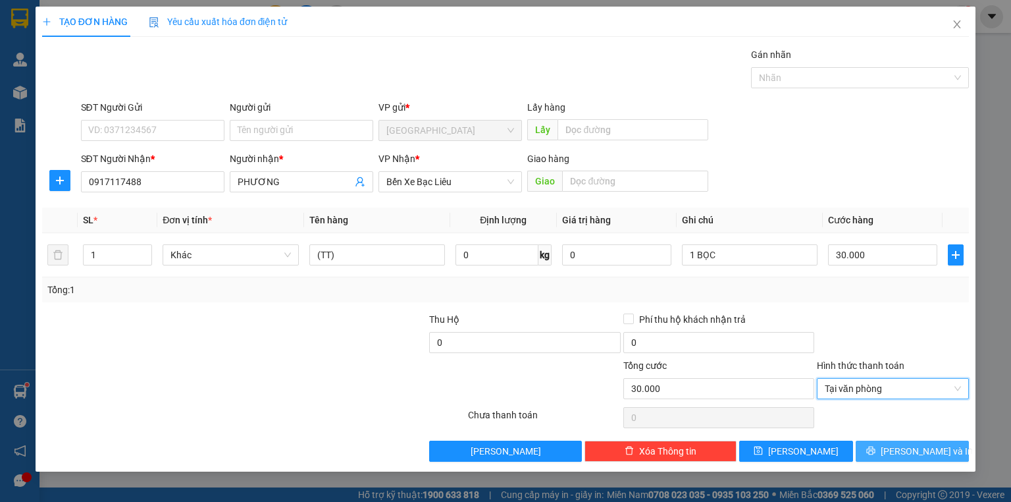
click at [910, 444] on span "[PERSON_NAME] và In" at bounding box center [927, 451] width 92 height 14
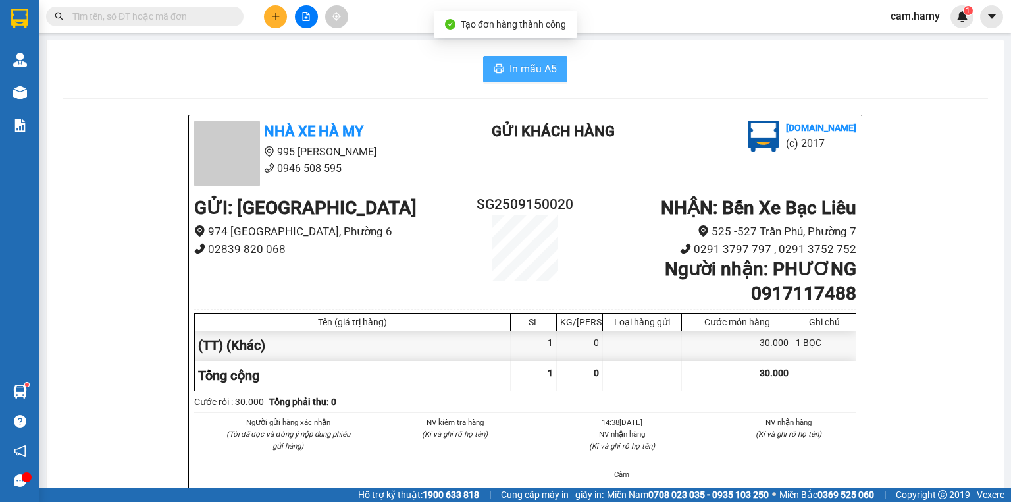
click at [523, 73] on span "In mẫu A5" at bounding box center [532, 69] width 47 height 16
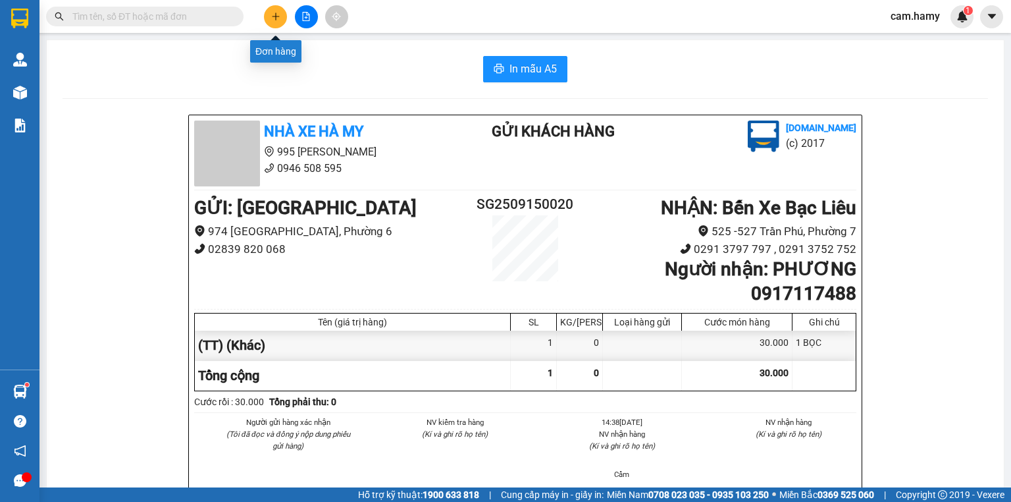
click at [274, 24] on button at bounding box center [275, 16] width 23 height 23
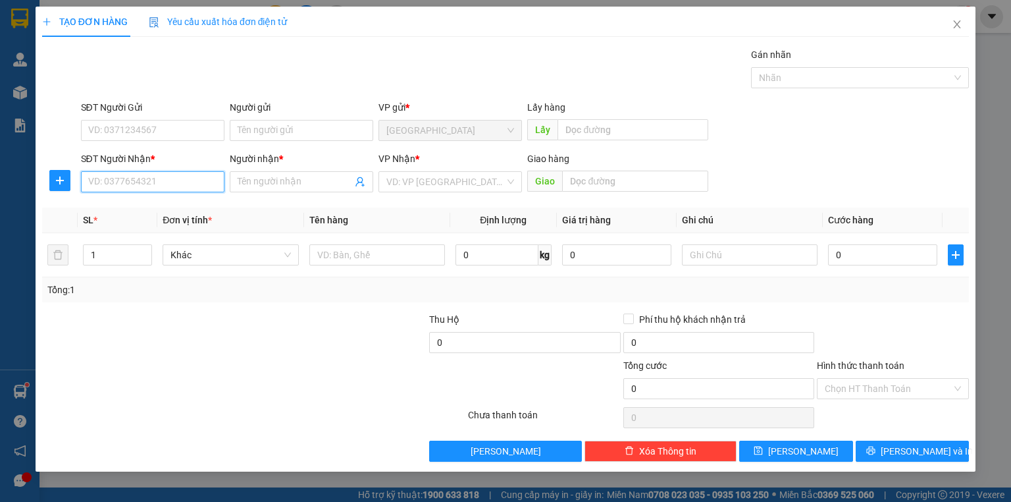
click at [178, 191] on input "SĐT Người Nhận *" at bounding box center [152, 181] width 143 height 21
click at [155, 174] on input "SĐT Người Nhận *" at bounding box center [152, 181] width 143 height 21
click at [159, 178] on input "SĐT Người Nhận *" at bounding box center [152, 181] width 143 height 21
click at [161, 178] on input "SĐT Người Nhận *" at bounding box center [152, 181] width 143 height 21
type input "0908399521"
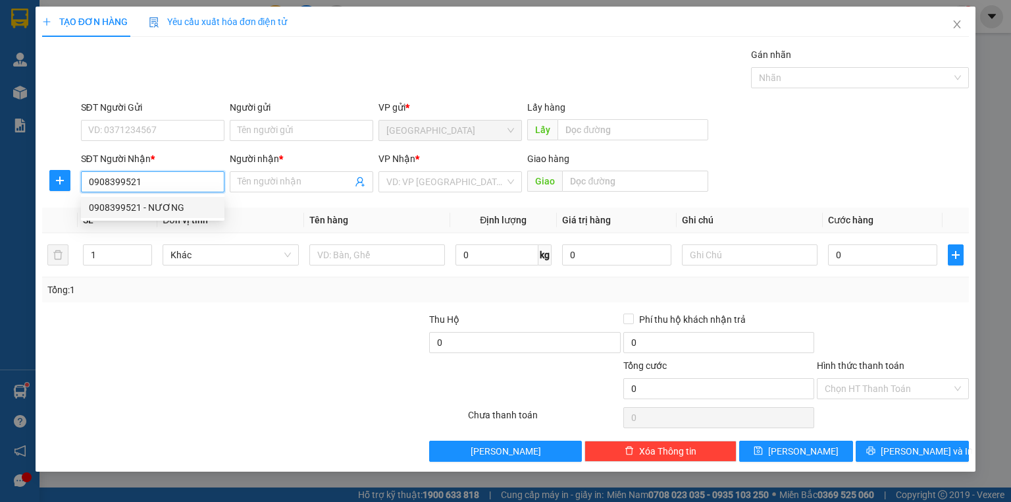
click at [173, 177] on input "0908399521" at bounding box center [152, 181] width 143 height 21
click at [165, 200] on div "0908399521 - NƯƠNG" at bounding box center [153, 207] width 128 height 14
type input "NƯƠNG"
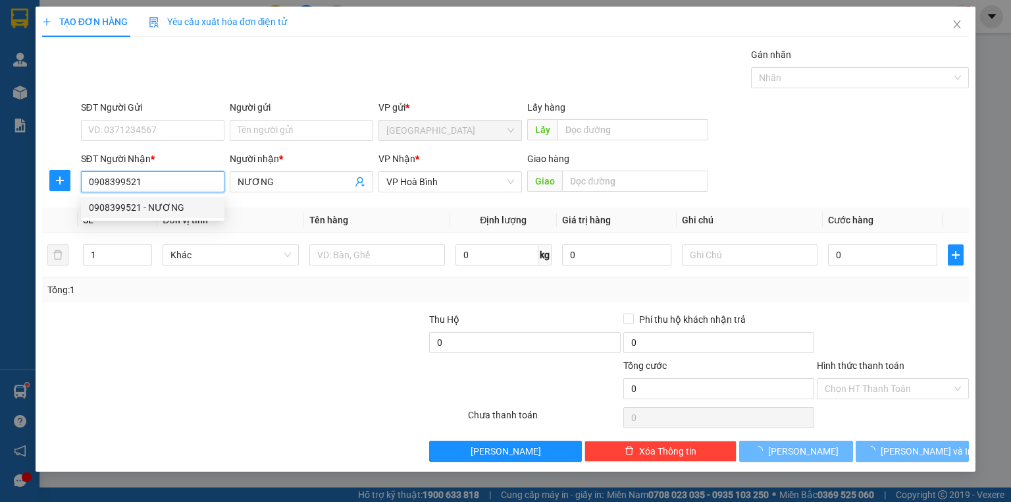
type input "60.000"
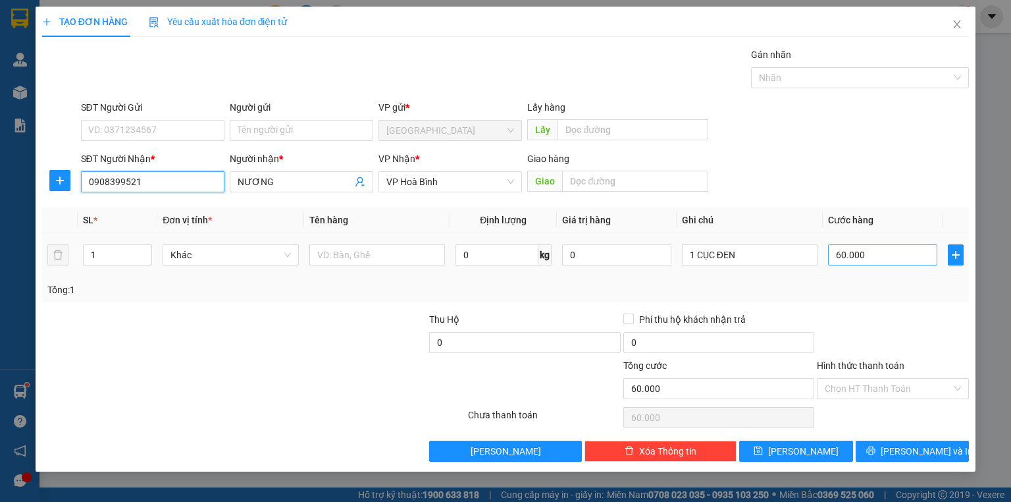
type input "0908399521"
click at [873, 257] on input "60.000" at bounding box center [882, 254] width 109 height 21
type input "5"
type input "50"
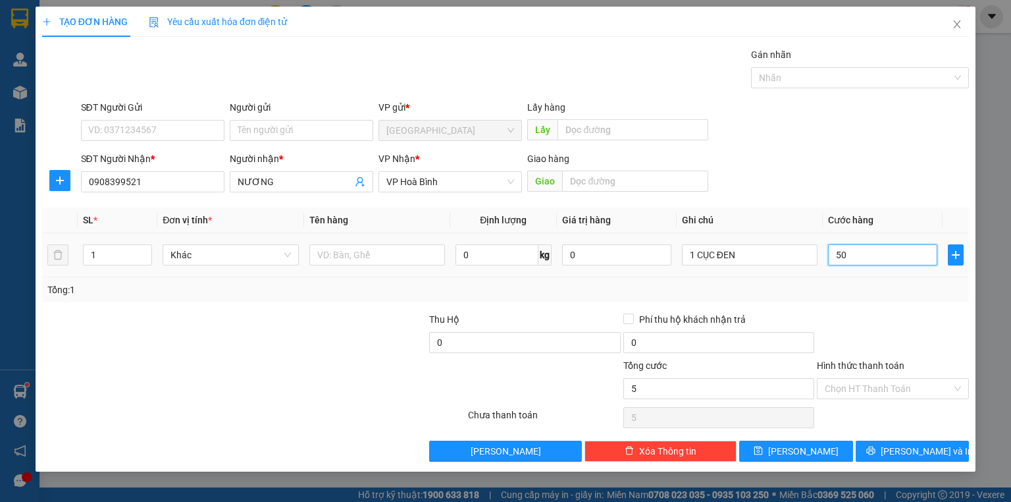
type input "50"
type input "50.000"
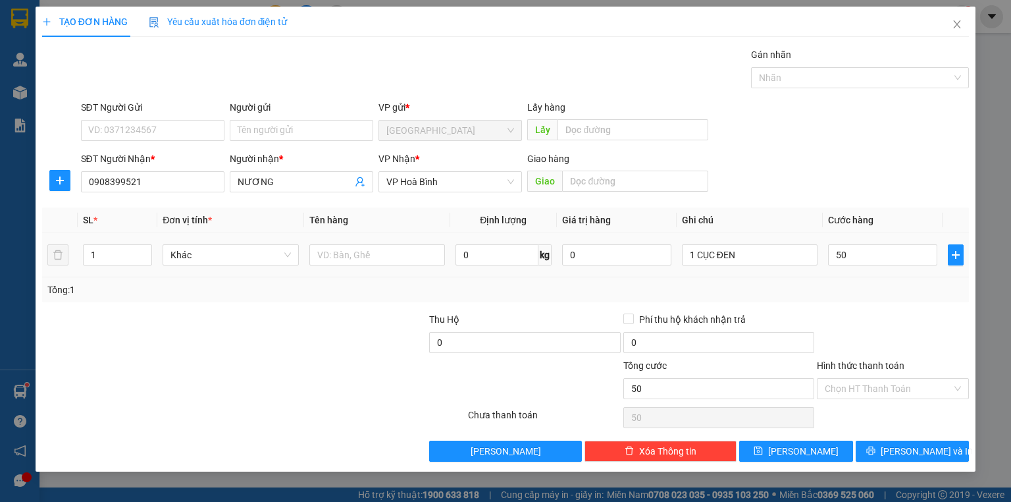
type input "50.000"
click at [876, 299] on div "Tổng: 1" at bounding box center [505, 289] width 927 height 25
click at [875, 453] on icon "printer" at bounding box center [870, 450] width 9 height 9
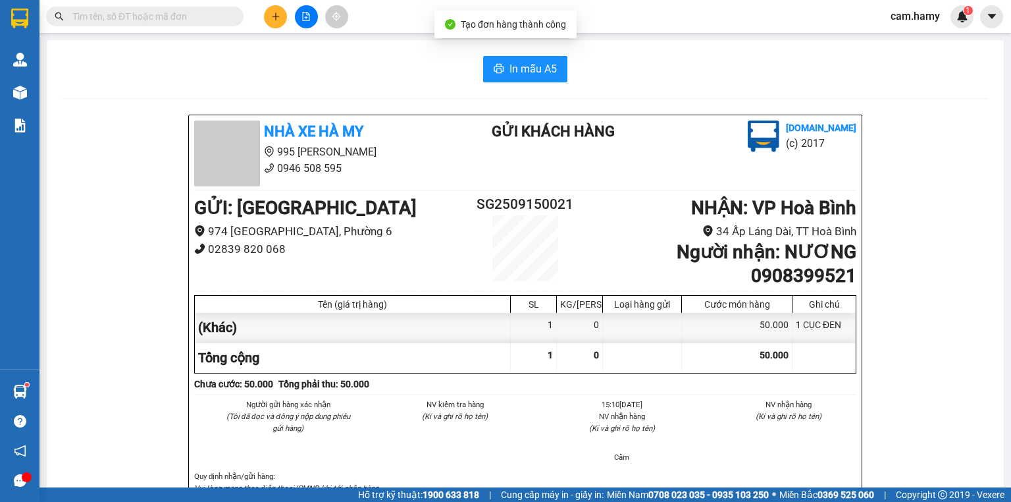
click at [473, 58] on div "In mẫu A5" at bounding box center [525, 69] width 925 height 26
click at [496, 60] on button "In mẫu A5" at bounding box center [525, 69] width 84 height 26
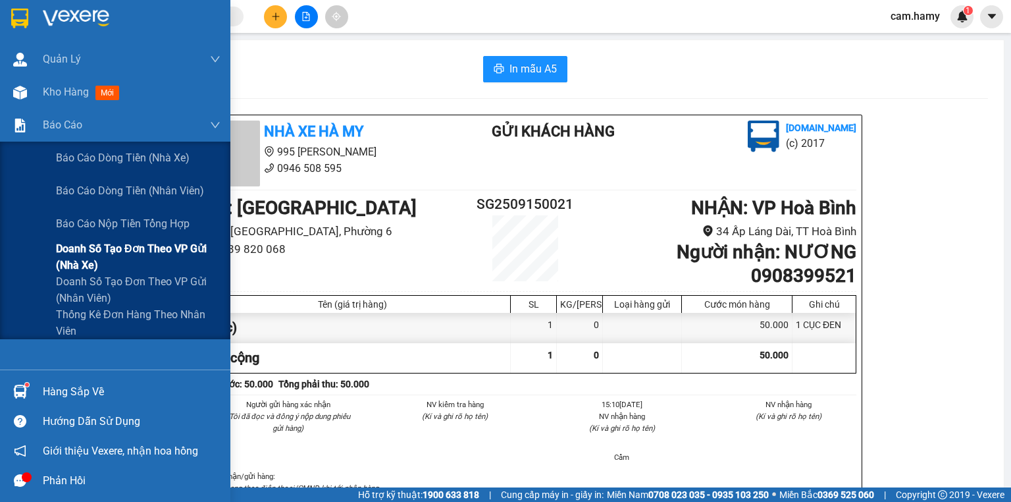
click at [121, 255] on span "Doanh số tạo đơn theo VP gửi (nhà xe)" at bounding box center [138, 256] width 165 height 33
